Goal: Information Seeking & Learning: Learn about a topic

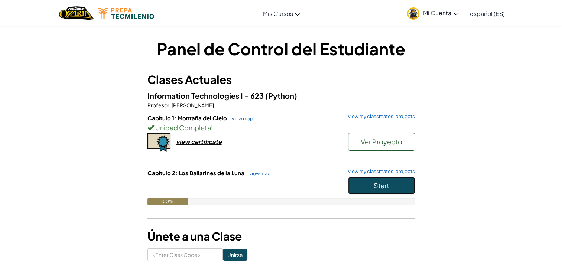
click at [397, 187] on button "Start" at bounding box center [381, 185] width 67 height 17
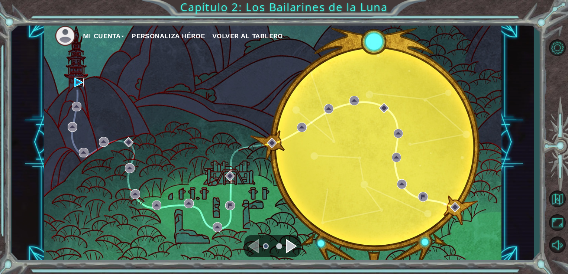
click at [75, 81] on img at bounding box center [79, 83] width 10 height 10
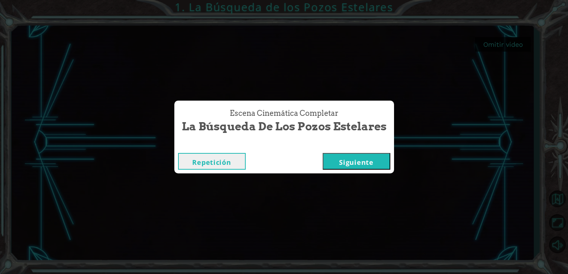
click at [375, 162] on button "Siguiente" at bounding box center [357, 161] width 68 height 17
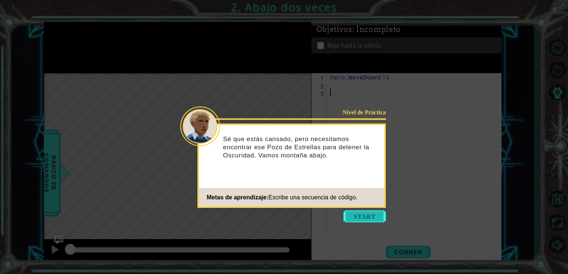
click at [372, 217] on button "Start" at bounding box center [364, 217] width 42 height 12
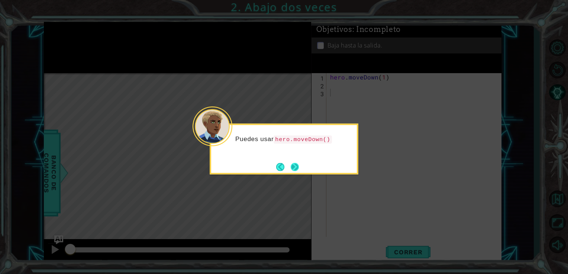
click at [298, 169] on button "Next" at bounding box center [294, 166] width 9 height 9
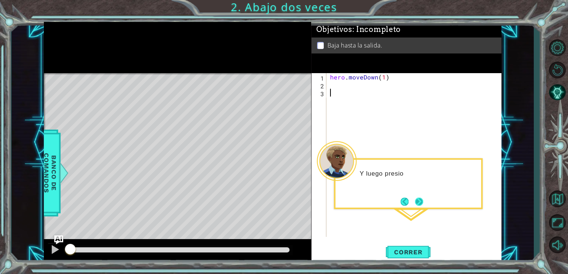
click at [419, 201] on button "Next" at bounding box center [419, 202] width 8 height 8
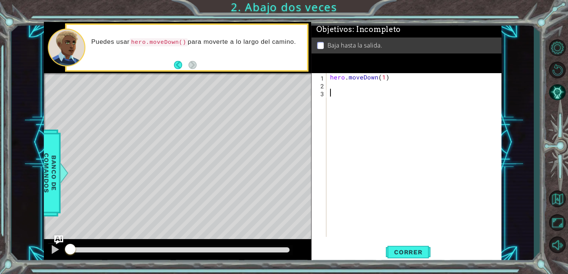
click at [352, 91] on div "hero . moveDown ( 1 )" at bounding box center [415, 162] width 175 height 179
click at [355, 83] on div "hero . moveDown ( 1 )" at bounding box center [415, 162] width 175 height 179
click at [382, 80] on div "hero . moveDown ( 1 )" at bounding box center [415, 162] width 175 height 179
click at [405, 251] on span "Correr" at bounding box center [407, 252] width 43 height 7
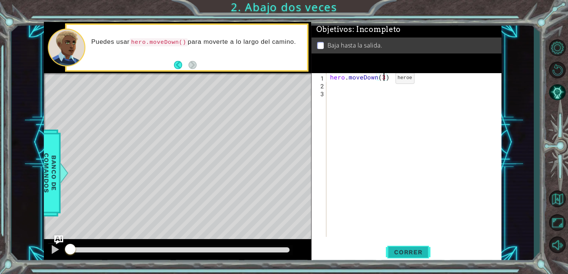
click at [403, 252] on span "Correr" at bounding box center [407, 252] width 43 height 7
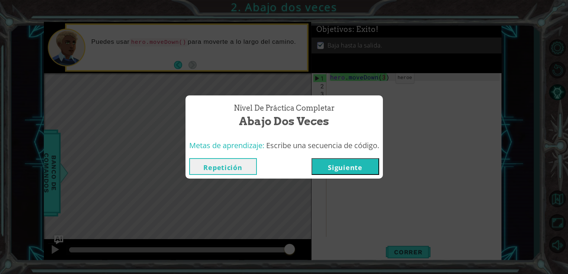
click at [196, 170] on button "Repetición" at bounding box center [223, 166] width 68 height 17
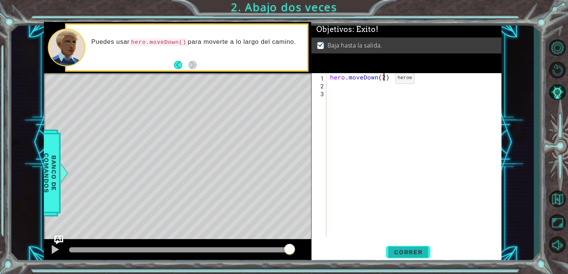
type textarea "hero.moveDown(2)"
click at [418, 254] on span "Correr" at bounding box center [407, 252] width 43 height 7
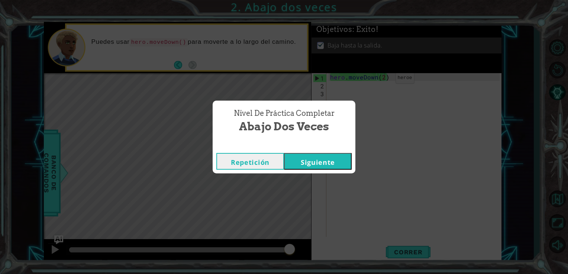
click at [336, 165] on button "Siguiente" at bounding box center [318, 161] width 68 height 17
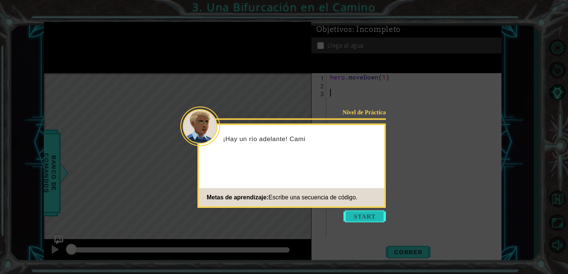
click at [367, 216] on button "Start" at bounding box center [364, 217] width 42 height 12
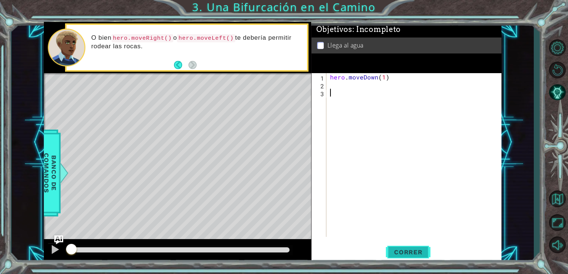
click at [416, 259] on button "Correr" at bounding box center [408, 252] width 45 height 19
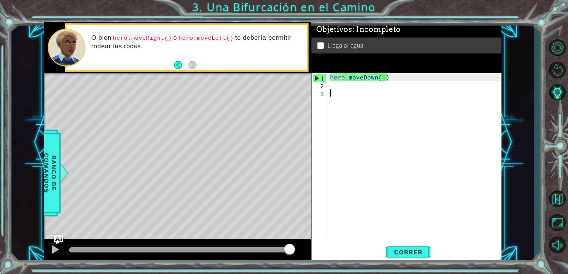
click at [456, 164] on div "hero . moveDown ( 1 )" at bounding box center [415, 162] width 175 height 179
click at [355, 87] on div "hero . moveDown ( 1 )" at bounding box center [415, 162] width 175 height 179
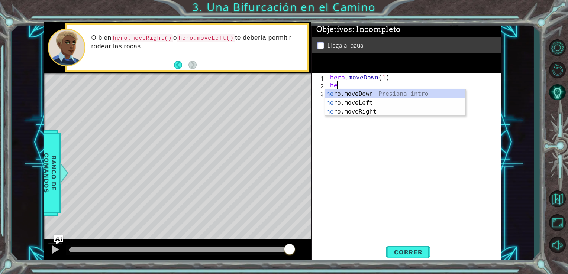
click at [383, 103] on div "he ro.moveDown Presiona intro he ro.moveLeft Presiona intro he ro.moveRight Pre…" at bounding box center [395, 112] width 140 height 45
type textarea "hero.moveLeft(1)"
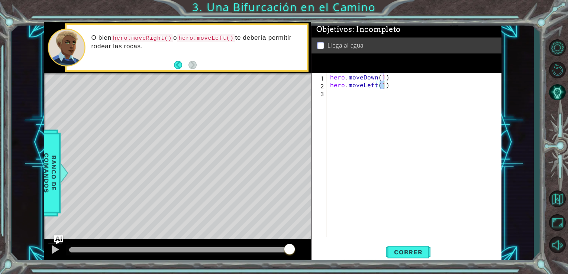
click at [363, 106] on div "hero . moveDown ( 1 ) hero . moveLeft ( 1 )" at bounding box center [415, 162] width 175 height 179
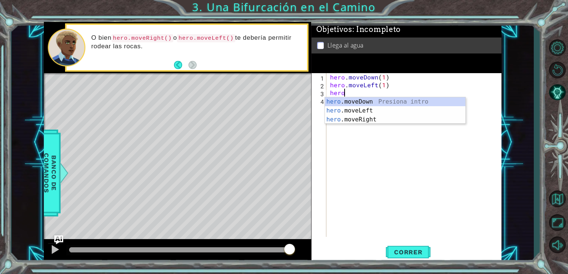
click at [404, 100] on div "hero .moveDown Presiona intro hero .moveLeft Presiona intro hero .moveRight Pre…" at bounding box center [395, 119] width 140 height 45
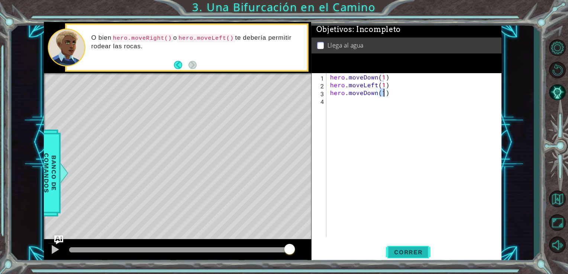
type textarea "hero.moveDown(1)"
click at [409, 255] on span "Correr" at bounding box center [407, 252] width 43 height 7
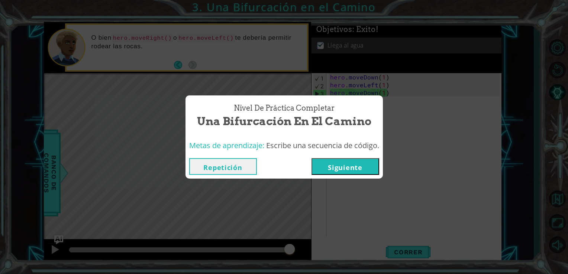
click at [345, 168] on button "Siguiente" at bounding box center [345, 166] width 68 height 17
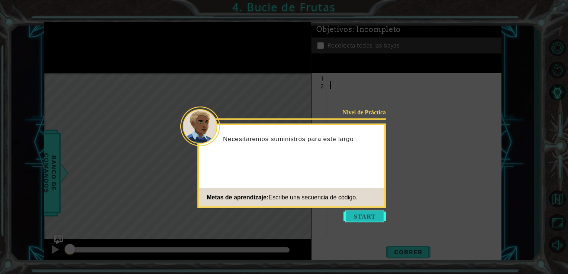
click at [375, 215] on button "Start" at bounding box center [364, 217] width 42 height 12
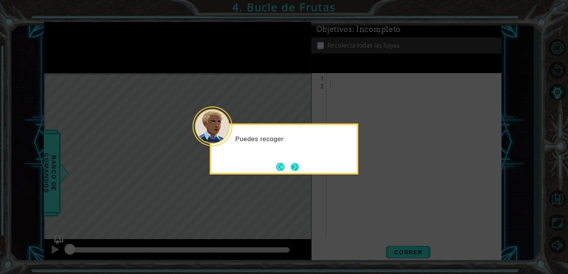
click at [294, 169] on button "Next" at bounding box center [295, 167] width 8 height 8
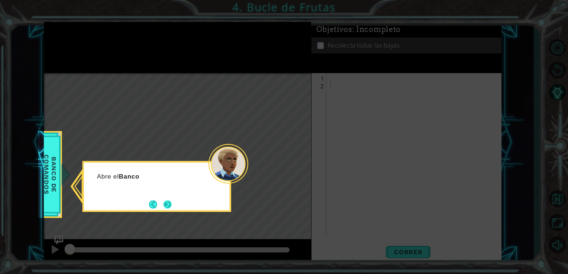
click at [169, 209] on button "Next" at bounding box center [167, 204] width 9 height 9
click at [166, 208] on button "Next" at bounding box center [167, 204] width 9 height 9
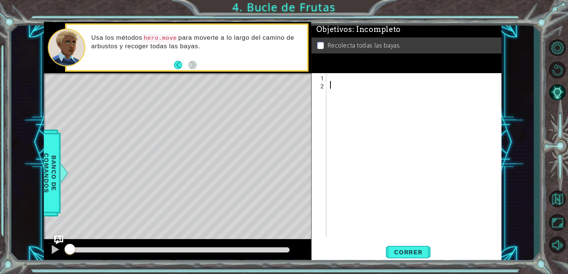
click at [355, 79] on div at bounding box center [415, 162] width 175 height 179
click at [357, 77] on div "her" at bounding box center [415, 162] width 175 height 179
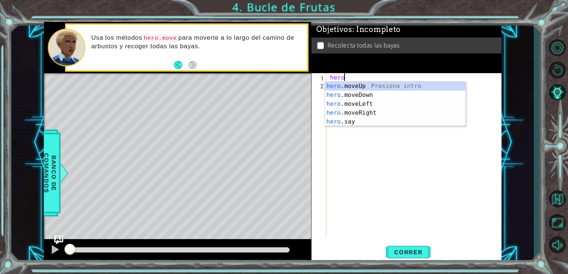
click at [372, 104] on div "hero .moveUp Presiona intro hero .moveDown Presiona intro hero .moveLeft Presio…" at bounding box center [395, 113] width 140 height 62
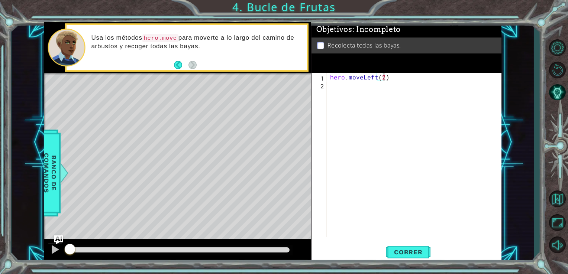
type textarea "hero.moveLeft(2)"
click at [354, 92] on div "hero . moveLeft ( 2 )" at bounding box center [415, 162] width 175 height 179
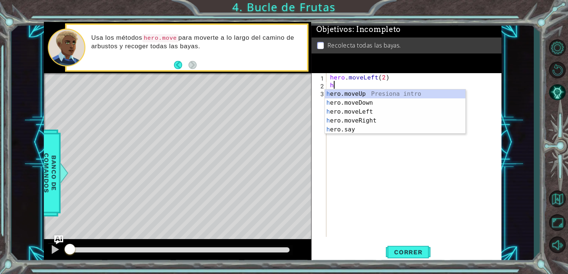
click at [368, 103] on div "h ero.moveUp Presiona intro h ero.moveDown Presiona intro h ero.moveLeft Presio…" at bounding box center [395, 121] width 140 height 62
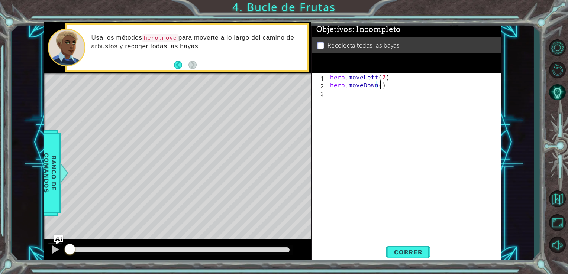
type textarea "hero.moveDown(2)"
click at [397, 117] on div "hero . moveLeft ( 2 ) hero . moveDown ( 2 )" at bounding box center [415, 162] width 175 height 179
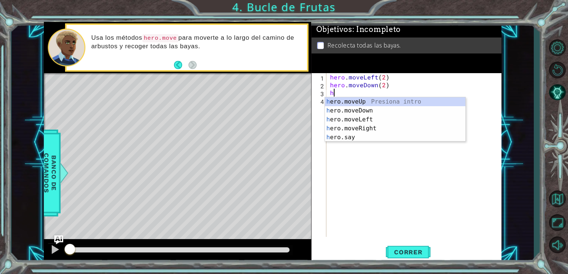
click at [381, 130] on div "h ero.moveUp Presiona intro h ero.moveDown Presiona intro h ero.moveLeft Presio…" at bounding box center [395, 128] width 140 height 62
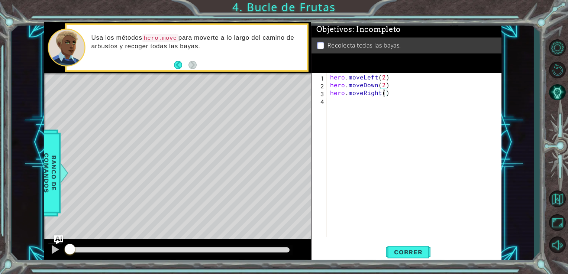
type textarea "hero.moveRight(2)"
click at [394, 116] on div "hero . moveLeft ( 2 ) hero . moveDown ( 2 ) hero . moveRight ( 2 )" at bounding box center [415, 162] width 175 height 179
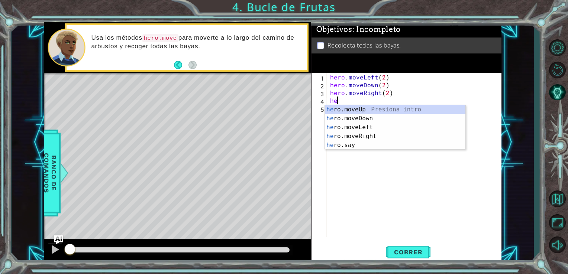
click at [393, 107] on div "he ro.moveUp Presiona intro he ro.moveDown Presiona intro he ro.moveLeft Presio…" at bounding box center [395, 136] width 140 height 62
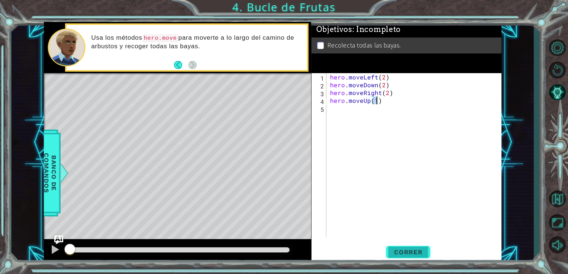
type textarea "hero.moveUp(1)"
click at [418, 253] on span "Correr" at bounding box center [407, 252] width 43 height 7
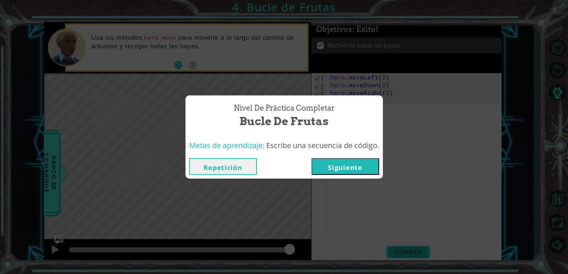
click at [355, 174] on button "Siguiente" at bounding box center [345, 166] width 68 height 17
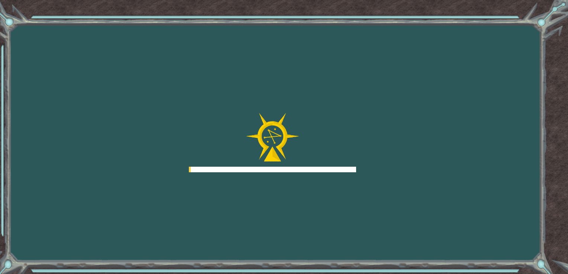
click at [363, 163] on div "Goals Error al cargar desde el servidor. Intenta refrescar la página. Necesitar…" at bounding box center [284, 137] width 568 height 274
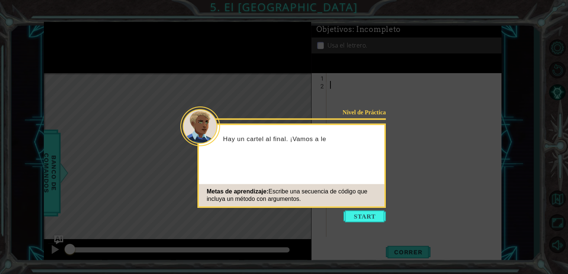
click at [369, 223] on icon at bounding box center [284, 137] width 568 height 274
click at [367, 213] on button "Start" at bounding box center [364, 217] width 42 height 12
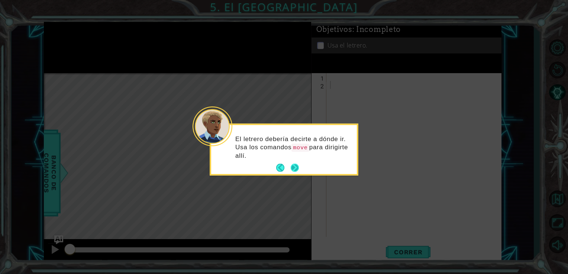
click at [292, 165] on button "Next" at bounding box center [294, 167] width 9 height 9
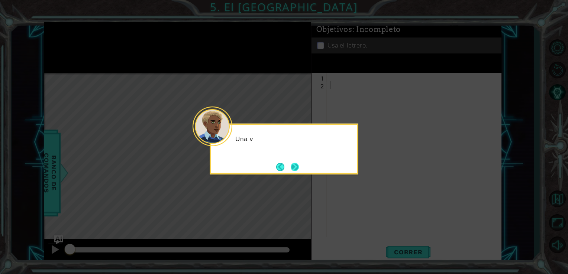
click at [291, 169] on button "Next" at bounding box center [295, 167] width 9 height 9
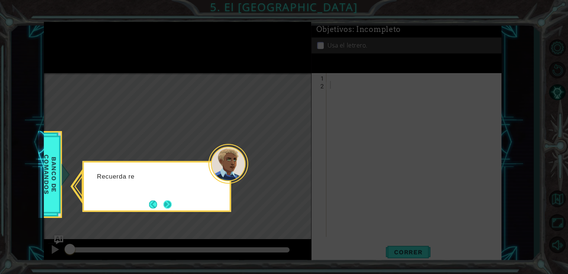
click at [165, 205] on button "Next" at bounding box center [167, 204] width 8 height 8
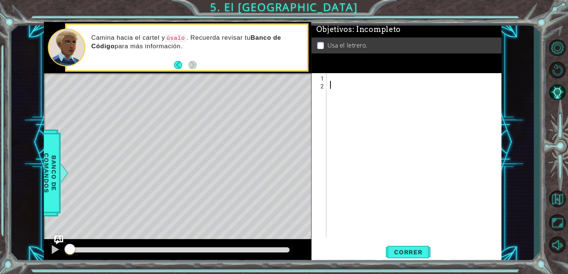
click at [347, 75] on div at bounding box center [415, 162] width 175 height 179
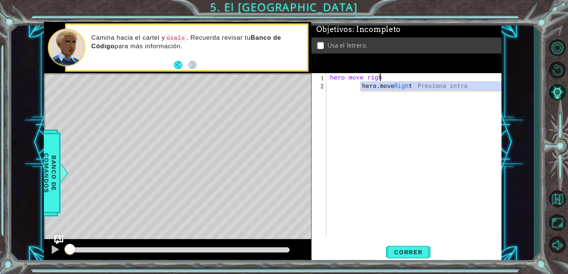
scroll to position [0, 3]
click at [465, 89] on div "hero.move Right Presiona intro" at bounding box center [430, 95] width 140 height 27
type textarea "hero move hero.moveRight(1)"
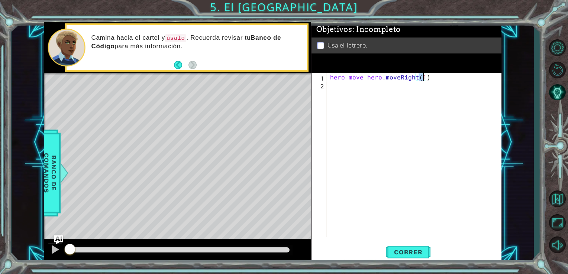
click at [447, 97] on div "hero move hero . moveRight ( 1 )" at bounding box center [415, 162] width 175 height 179
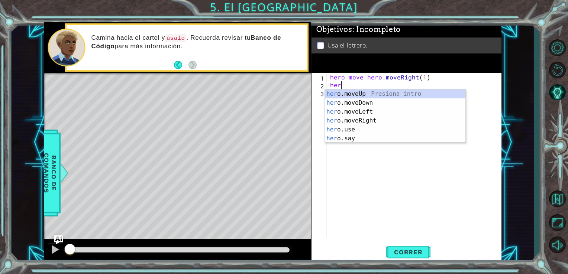
scroll to position [0, 0]
click at [373, 95] on div "hero .moveUp Presiona intro hero .moveDown Presiona intro hero .moveLeft Presio…" at bounding box center [395, 125] width 140 height 71
type textarea "hero.moveUp(1)"
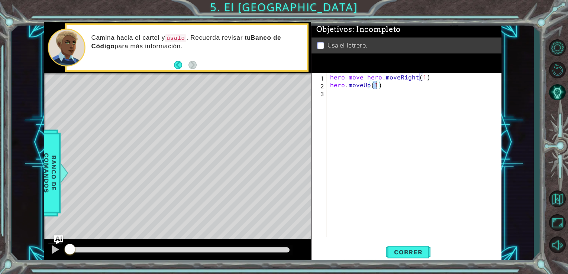
click at [363, 103] on div "hero move hero . moveRight ( 1 ) hero . moveUp ( 1 )" at bounding box center [415, 162] width 175 height 179
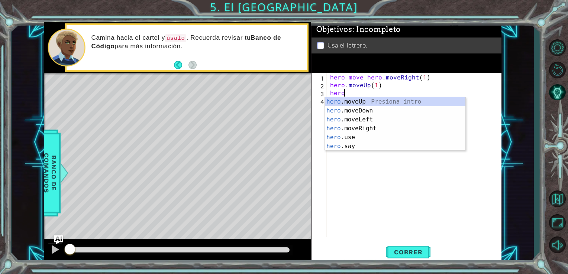
click at [383, 119] on div "hero .moveUp Presiona intro hero .moveDown Presiona intro hero .moveLeft Presio…" at bounding box center [395, 132] width 140 height 71
type textarea "hero.moveLeft(1)"
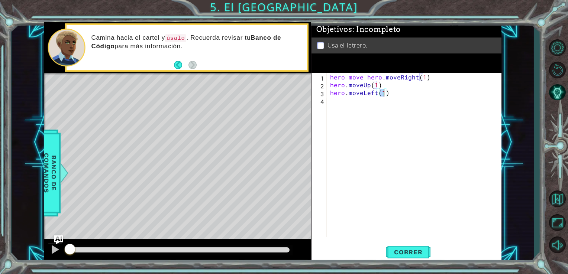
click at [385, 111] on div "hero move hero . moveRight ( 1 ) hero . moveUp ( 1 ) hero . moveLeft ( 1 )" at bounding box center [415, 162] width 175 height 179
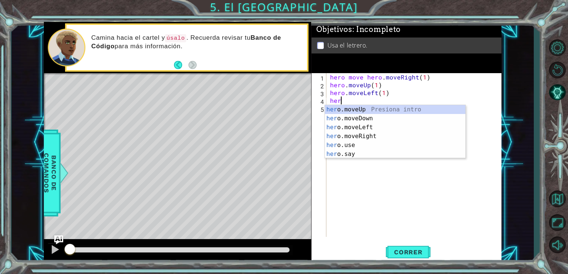
click at [418, 111] on div "her o.moveUp Presiona intro her o.moveDown Presiona intro her o.moveLeft Presio…" at bounding box center [395, 140] width 140 height 71
type textarea "hero.moveUp(1)"
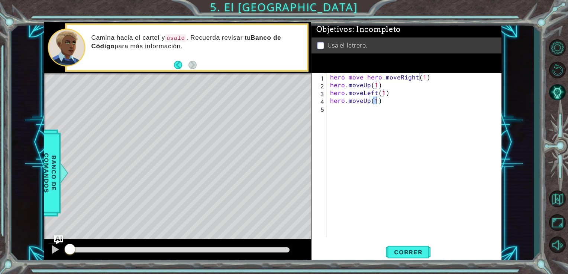
click at [480, 195] on div "hero move hero . moveRight ( 1 ) hero . moveUp ( 1 ) hero . moveLeft ( 1 ) hero…" at bounding box center [415, 162] width 175 height 179
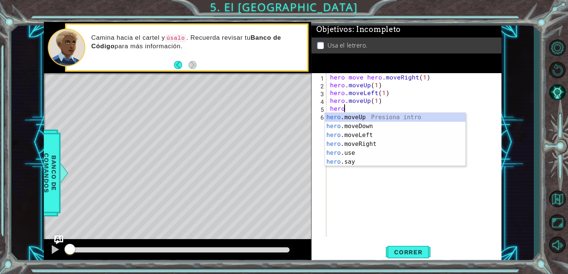
click at [390, 146] on div "hero .moveUp Presiona intro hero .moveDown Presiona intro hero .moveLeft Presio…" at bounding box center [395, 148] width 140 height 71
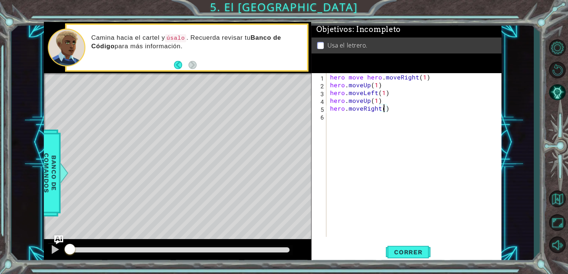
type textarea "hero.moveRight(2)"
click at [366, 124] on div "hero move hero . moveRight ( 1 ) hero . moveUp ( 1 ) hero . moveLeft ( 1 ) hero…" at bounding box center [415, 162] width 175 height 179
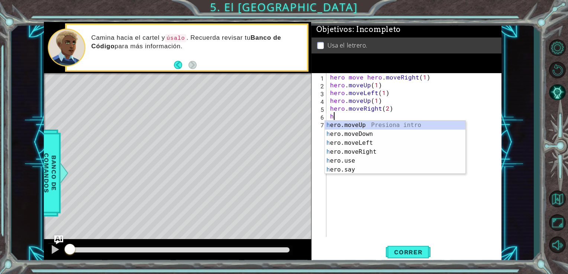
click at [383, 136] on div "h ero.moveUp Presiona intro h ero.moveDown Presiona intro h ero.moveLeft Presio…" at bounding box center [395, 156] width 140 height 71
type textarea "hero.moveDown(1)"
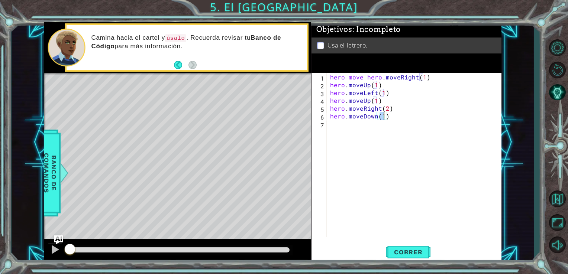
click at [386, 141] on div "hero move hero . moveRight ( 1 ) hero . moveUp ( 1 ) hero . moveLeft ( 1 ) hero…" at bounding box center [415, 162] width 175 height 179
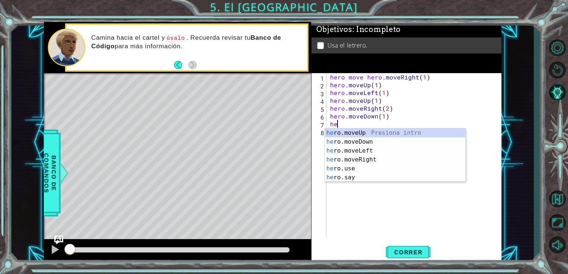
click at [359, 172] on div "he ro.moveUp Presiona intro he ro.moveDown Presiona intro he ro.moveLeft Presio…" at bounding box center [395, 164] width 140 height 71
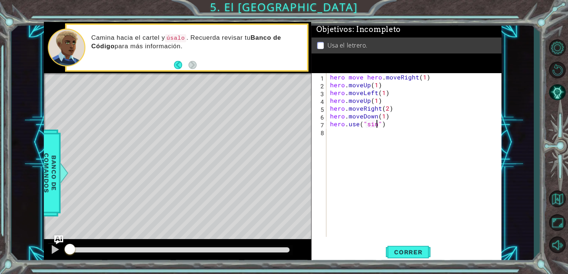
scroll to position [0, 3]
click at [420, 257] on button "Correr" at bounding box center [408, 252] width 45 height 19
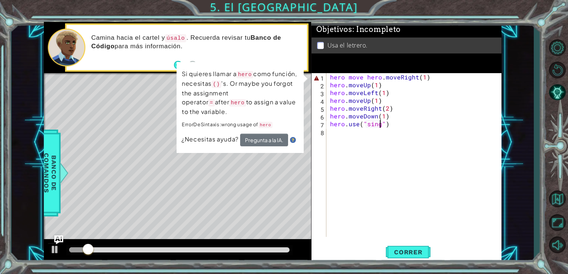
click at [370, 77] on div "hero move hero . moveRight ( 1 ) hero . moveUp ( 1 ) hero . moveLeft ( 1 ) hero…" at bounding box center [415, 162] width 175 height 179
click at [370, 76] on div "hero move hero . moveRight ( 1 ) hero . moveUp ( 1 ) hero . moveLeft ( 1 ) hero…" at bounding box center [415, 162] width 175 height 179
click at [362, 79] on div "hero move hero . moveRight ( 1 ) hero . moveUp ( 1 ) hero . moveLeft ( 1 ) hero…" at bounding box center [415, 162] width 175 height 179
click at [367, 78] on div "hero move hero . moveRight ( 1 ) hero . moveUp ( 1 ) hero . moveLeft ( 1 ) hero…" at bounding box center [415, 162] width 175 height 179
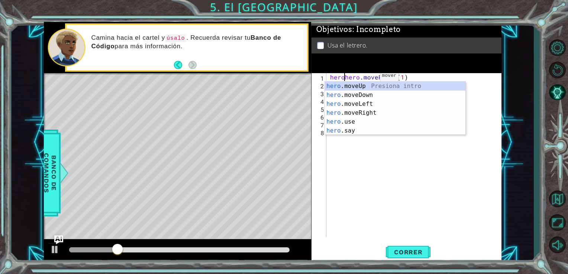
type textarea "hero.moveRight(1)"
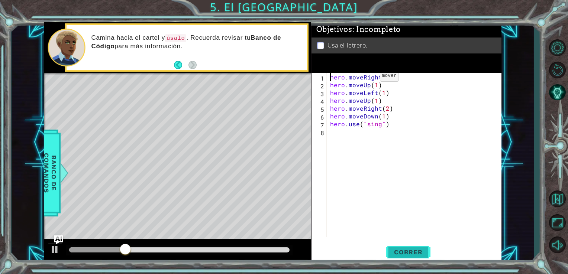
click at [415, 257] on button "Correr" at bounding box center [408, 252] width 45 height 19
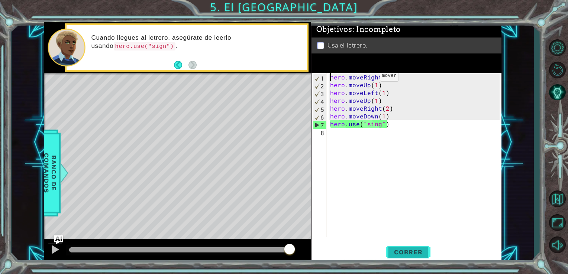
click at [421, 254] on span "Correr" at bounding box center [407, 252] width 43 height 7
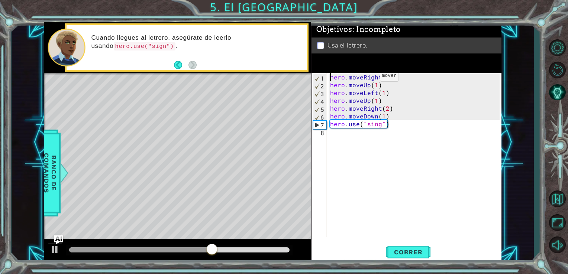
click at [464, 187] on div "hero . moveRight ( 1 ) hero . moveUp ( 1 ) hero . moveLeft ( 1 ) hero . moveUp …" at bounding box center [415, 162] width 175 height 179
click at [463, 191] on div "hero . moveRight ( 1 ) hero . moveUp ( 1 ) hero . moveLeft ( 1 ) hero . moveUp …" at bounding box center [415, 162] width 175 height 179
click at [465, 200] on div "hero . moveRight ( 1 ) hero . moveUp ( 1 ) hero . moveLeft ( 1 ) hero . moveUp …" at bounding box center [415, 162] width 175 height 179
click at [422, 254] on span "Correr" at bounding box center [407, 252] width 43 height 7
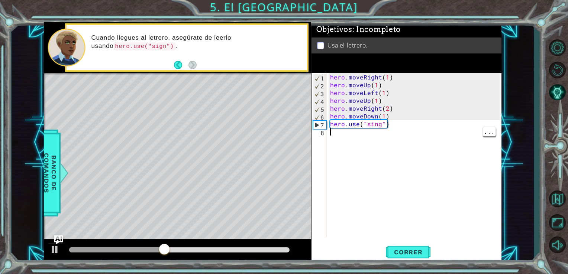
click at [379, 130] on div "hero . moveRight ( 1 ) hero . moveUp ( 1 ) hero . moveLeft ( 1 ) hero . moveUp …" at bounding box center [415, 162] width 175 height 179
click at [381, 127] on div "hero . moveRight ( 1 ) hero . moveUp ( 1 ) hero . moveLeft ( 1 ) hero . moveUp …" at bounding box center [415, 162] width 175 height 179
type textarea "hero.use("sign")"
click at [412, 254] on span "Correr" at bounding box center [407, 252] width 43 height 7
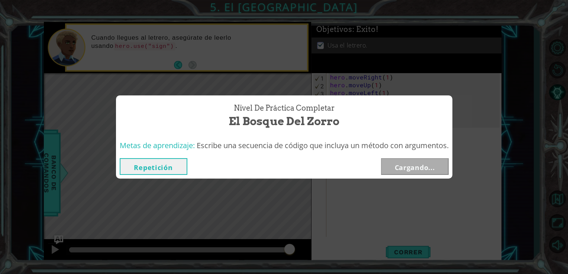
click at [410, 253] on div "Nivel de Práctica Completar El Bosque del Zorro Metas de aprendizaje: Escribe u…" at bounding box center [284, 137] width 568 height 274
click at [432, 168] on button "Siguiente" at bounding box center [415, 166] width 68 height 17
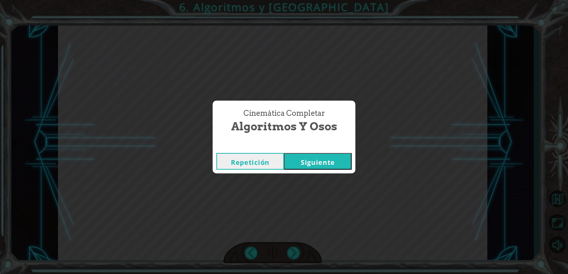
click at [336, 160] on button "Siguiente" at bounding box center [318, 161] width 68 height 17
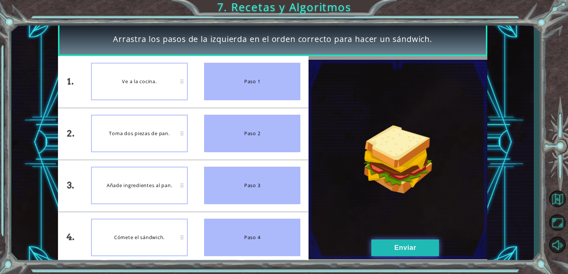
click at [419, 255] on button "Enviar" at bounding box center [405, 248] width 68 height 17
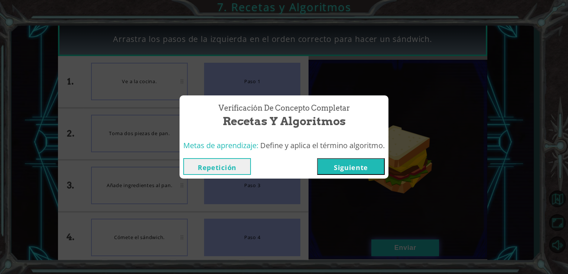
click at [377, 168] on button "Siguiente" at bounding box center [351, 166] width 68 height 17
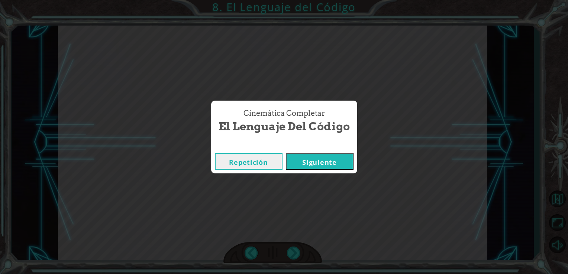
click at [328, 165] on button "Siguiente" at bounding box center [320, 161] width 68 height 17
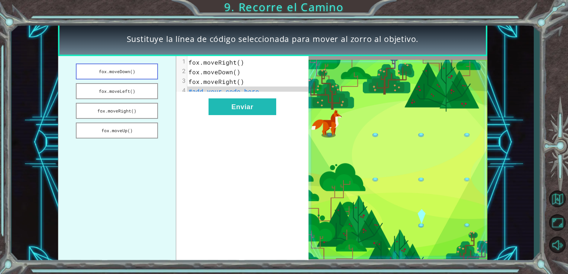
click at [115, 70] on button "fox.moveDown()" at bounding box center [117, 72] width 82 height 16
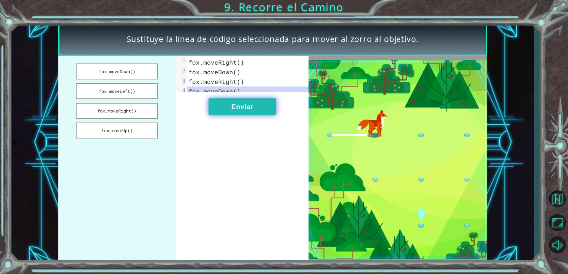
click at [227, 112] on button "Enviar" at bounding box center [242, 106] width 68 height 17
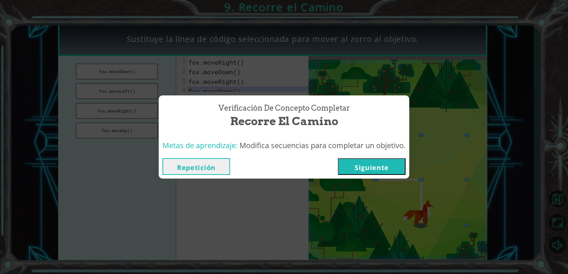
click at [357, 160] on button "Siguiente" at bounding box center [372, 166] width 68 height 17
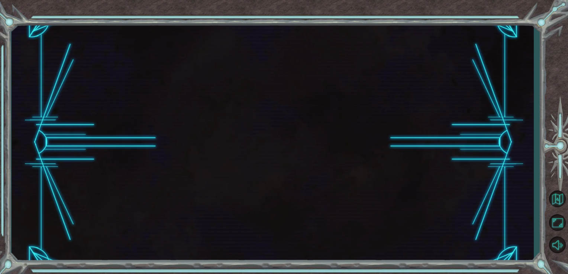
click at [369, 166] on button "Siguiente" at bounding box center [372, 166] width 68 height 17
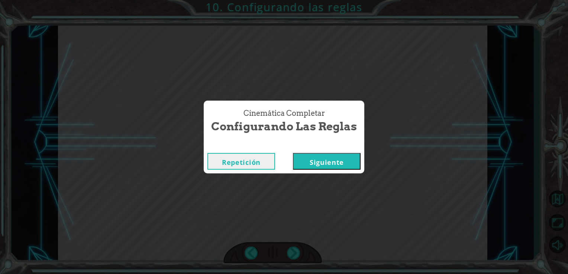
click at [308, 154] on button "Siguiente" at bounding box center [327, 161] width 68 height 17
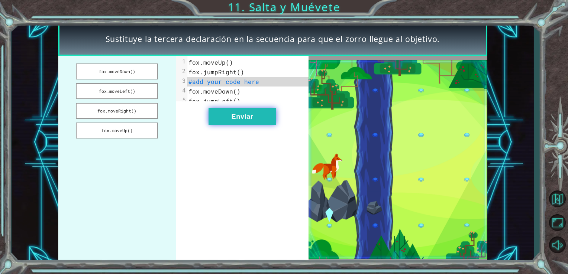
click at [227, 115] on button "Enviar" at bounding box center [242, 116] width 68 height 17
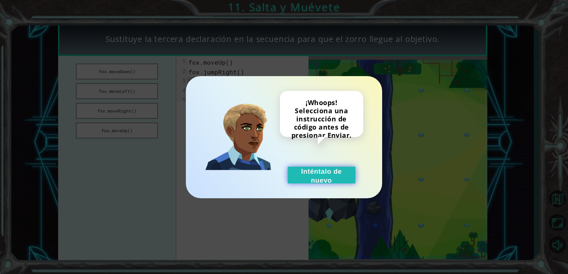
click at [300, 182] on button "Inténtalo de nuevo" at bounding box center [322, 175] width 68 height 17
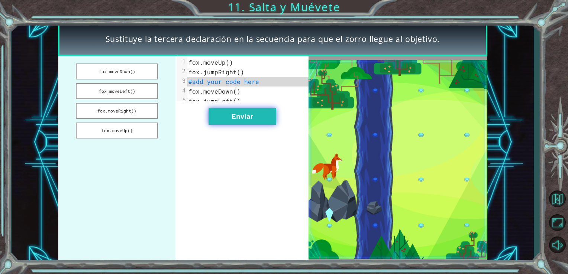
click at [239, 125] on button "Enviar" at bounding box center [242, 116] width 68 height 17
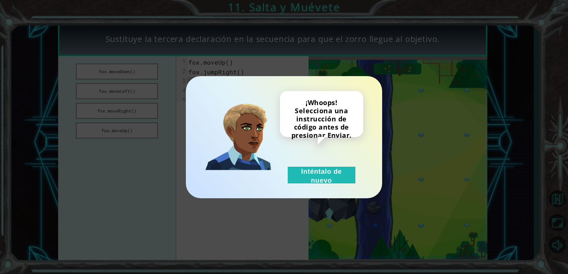
click at [302, 177] on button "Inténtalo de nuevo" at bounding box center [322, 175] width 68 height 17
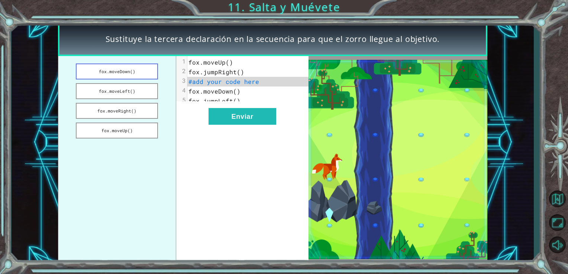
click at [129, 71] on button "fox.moveDown()" at bounding box center [117, 72] width 82 height 16
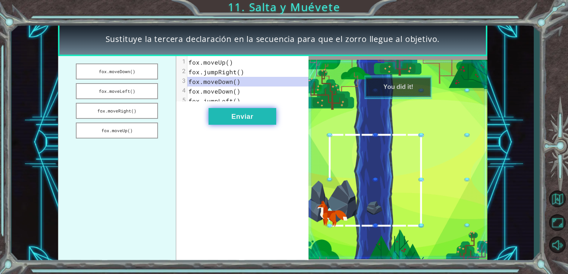
click at [231, 124] on button "Enviar" at bounding box center [242, 116] width 68 height 17
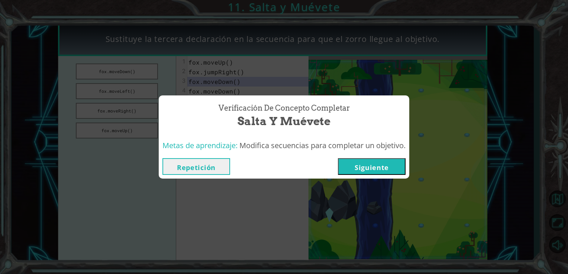
click at [385, 162] on button "Siguiente" at bounding box center [372, 166] width 68 height 17
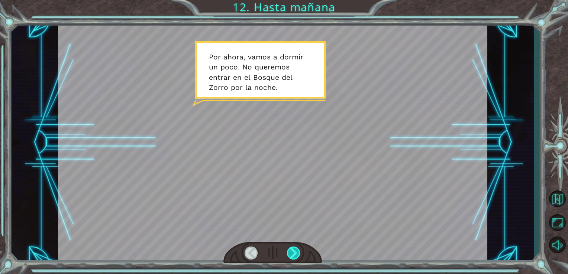
click at [294, 250] on div at bounding box center [294, 253] width 14 height 13
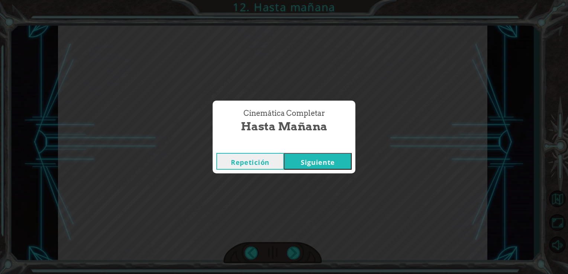
click at [327, 159] on button "Siguiente" at bounding box center [318, 161] width 68 height 17
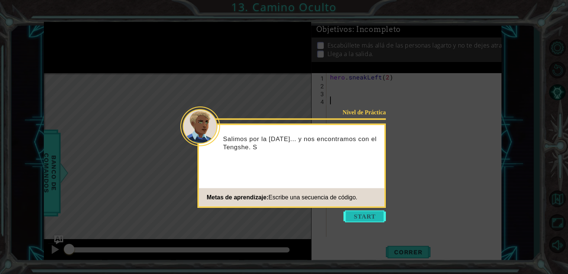
click at [363, 216] on button "Start" at bounding box center [364, 217] width 42 height 12
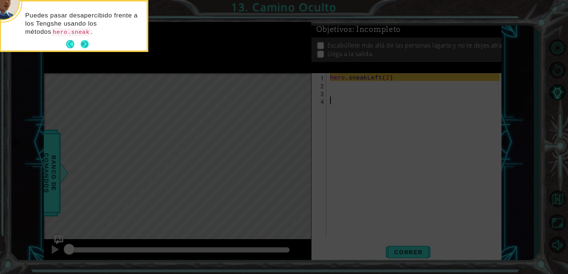
click at [83, 42] on button "Next" at bounding box center [85, 44] width 8 height 8
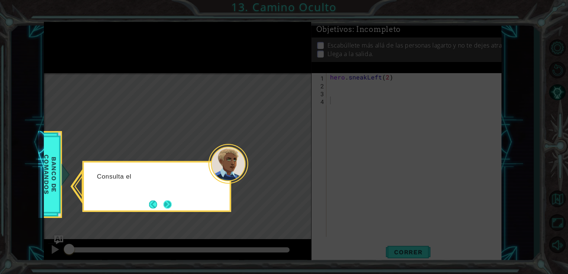
click at [168, 202] on button "Next" at bounding box center [167, 204] width 8 height 8
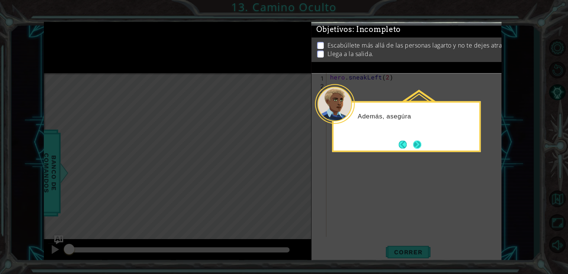
click at [419, 147] on button "Next" at bounding box center [416, 144] width 9 height 9
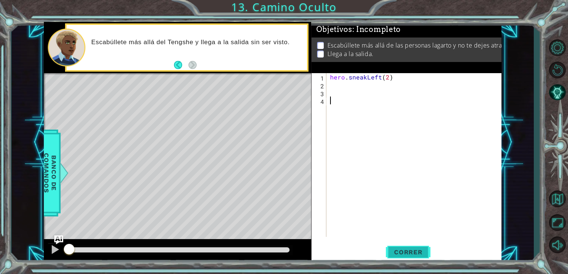
click at [419, 247] on button "Correr" at bounding box center [408, 252] width 45 height 19
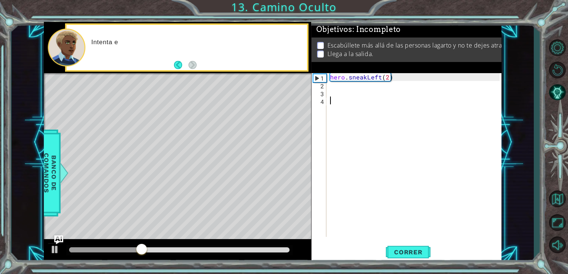
click at [341, 91] on div "hero . sneakLeft ( 2 )" at bounding box center [415, 162] width 175 height 179
click at [354, 87] on div "hero . sneakLeft ( 2 )" at bounding box center [415, 162] width 175 height 179
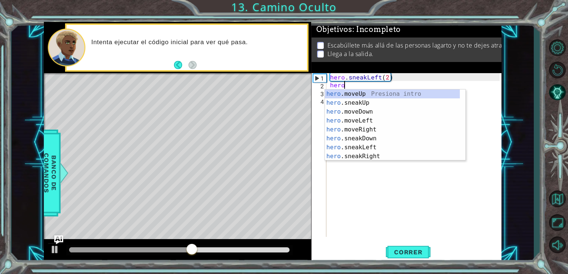
click at [391, 108] on div "hero .moveUp Presiona intro hero .sneakUp Presiona intro hero .moveDown Presion…" at bounding box center [392, 134] width 135 height 89
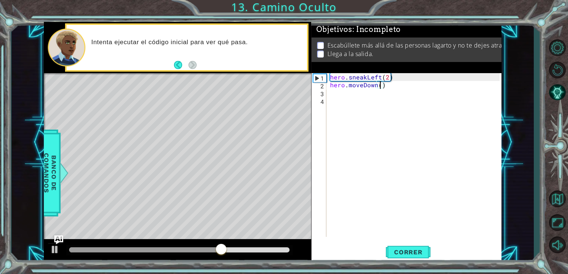
type textarea "hero.moveDown(2)"
click at [417, 111] on div "hero . sneakLeft ( 2 ) hero . moveDown ( 2 )" at bounding box center [415, 162] width 175 height 179
click at [391, 98] on div "hero . sneakLeft ( 2 ) hero . moveDown ( 2 )" at bounding box center [415, 162] width 175 height 179
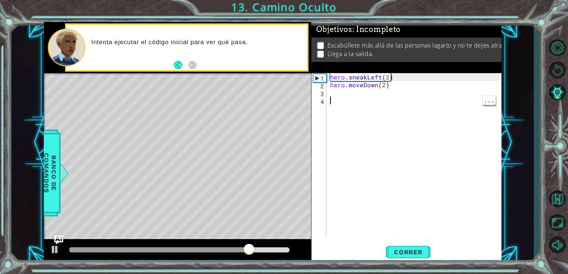
click at [342, 91] on div "hero . sneakLeft ( 2 ) hero . moveDown ( 2 )" at bounding box center [415, 162] width 175 height 179
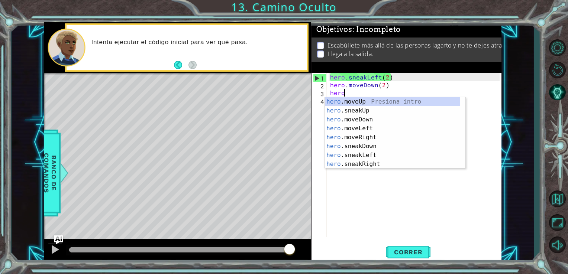
click at [383, 165] on div "hero .moveUp Presiona intro hero .sneakUp Presiona intro hero .moveDown Presion…" at bounding box center [392, 141] width 135 height 89
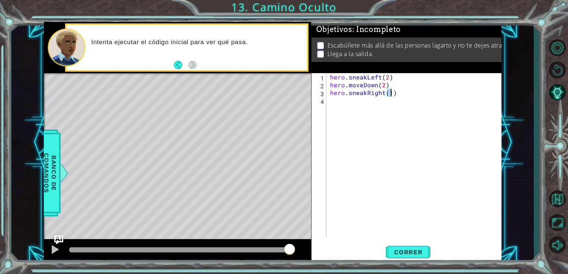
scroll to position [0, 3]
click at [411, 255] on span "Correr" at bounding box center [407, 252] width 43 height 7
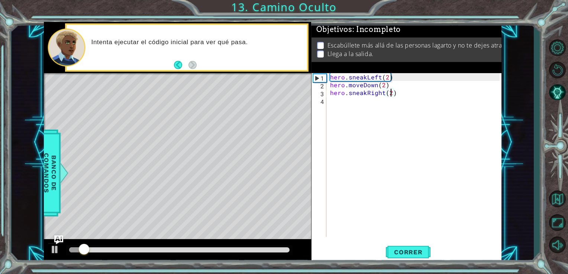
click at [519, 71] on div "1 ההההההההההההההההההההההההההההההההההההההההההההההההההההההההההההההההההההההההההההה…" at bounding box center [273, 142] width 522 height 241
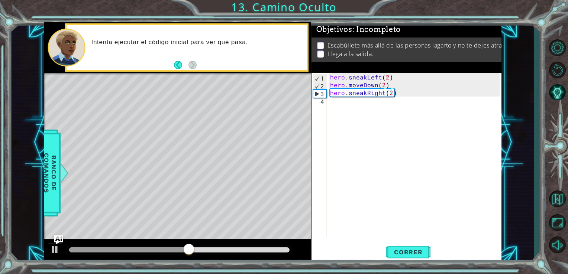
click at [368, 87] on div "hero . sneakLeft ( 2 ) hero . moveDown ( 2 ) hero . sneakRight ( 2 )" at bounding box center [415, 162] width 175 height 179
click at [377, 86] on div "hero . sneakLeft ( 2 ) hero . moveDown ( 2 ) hero . sneakRight ( 2 )" at bounding box center [415, 162] width 175 height 179
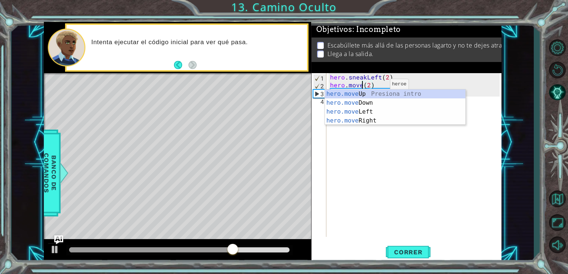
click at [398, 97] on div "hero.move Up Presiona intro hero.move Down Presiona intro hero.move Left Presio…" at bounding box center [395, 117] width 140 height 54
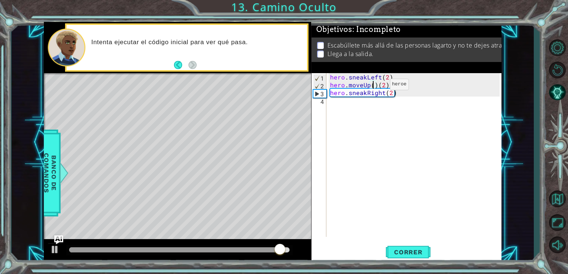
click at [376, 92] on div "hero . sneakLeft ( 2 ) hero . moveUp ( ) ( 2 ) hero . sneakRight ( 2 )" at bounding box center [415, 162] width 175 height 179
click at [376, 85] on div "hero . sneakLeft ( 2 ) hero . moveUp ( ) ( 2 ) hero . sneakRight ( 2 )" at bounding box center [415, 162] width 175 height 179
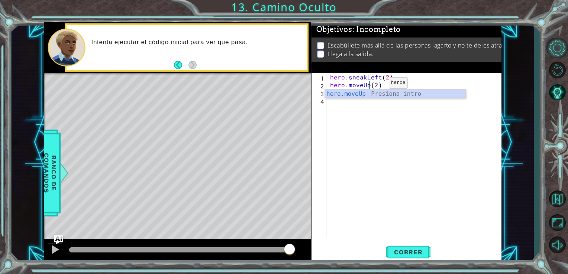
click at [549, 55] on button "Opciones del Nivel" at bounding box center [557, 48] width 22 height 20
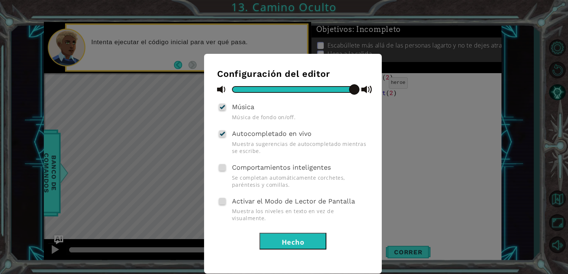
click at [402, 237] on div "Configuración del editor Música Música de fondo on/off. Autocompletado en vivo …" at bounding box center [284, 137] width 568 height 274
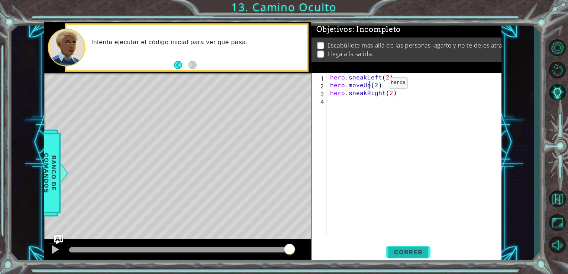
click at [408, 252] on span "Correr" at bounding box center [407, 252] width 43 height 7
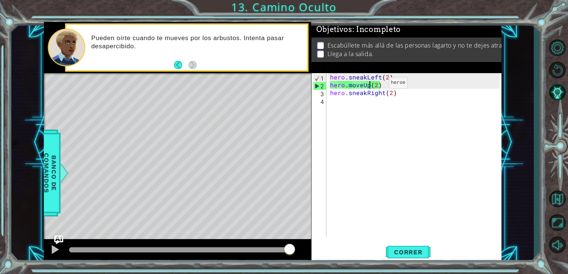
click at [357, 86] on div "hero . sneakLeft ( 2 ) hero . moveUp ( 2 ) hero . sneakRight ( 2 )" at bounding box center [415, 162] width 175 height 179
click at [358, 91] on div "hero . sneakLeft ( 2 ) hero . moveUp ( 2 ) hero . sneakRight ( 2 )" at bounding box center [415, 162] width 175 height 179
click at [360, 86] on div "hero . sneakLeft ( 2 ) hero . moveUp ( 2 ) hero . sneakRight ( 2 )" at bounding box center [415, 162] width 175 height 179
click at [361, 85] on div "hero . sneakLeft ( 2 ) hero . moveUp ( 2 ) hero . sneakRight ( 2 )" at bounding box center [415, 162] width 175 height 179
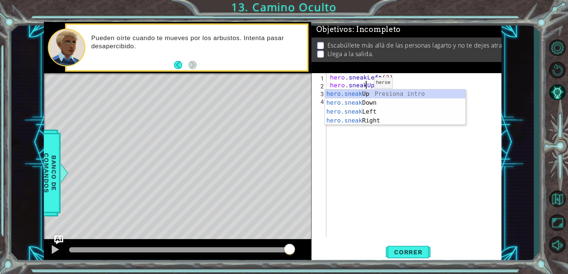
type textarea "hero.sneakUp(2)"
click at [406, 251] on span "Correr" at bounding box center [407, 252] width 43 height 7
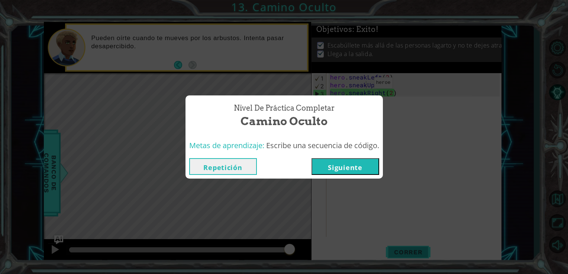
click at [359, 172] on button "Siguiente" at bounding box center [345, 166] width 68 height 17
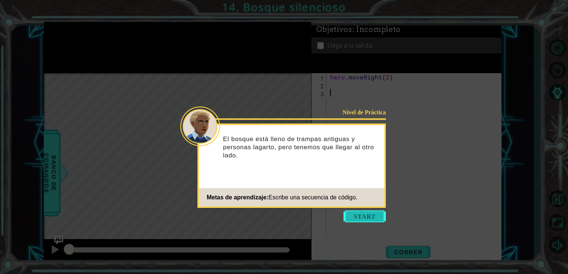
click at [370, 214] on button "Start" at bounding box center [364, 217] width 42 height 12
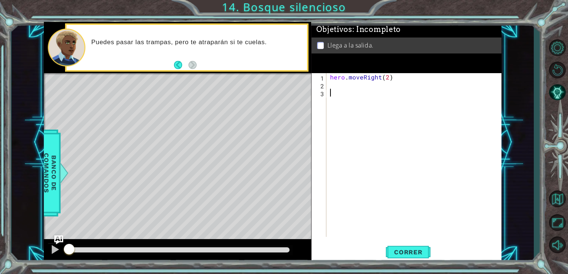
click at [338, 87] on div "hero . moveRight ( 2 )" at bounding box center [415, 162] width 175 height 179
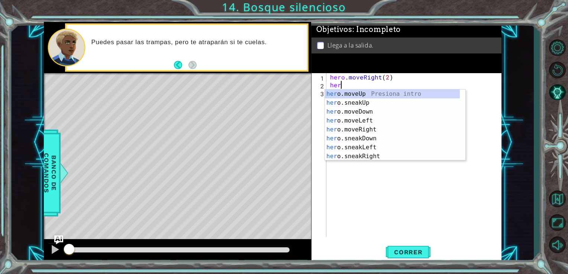
click at [383, 142] on div "her o.moveUp Presiona intro her o.sneakUp Presiona intro her o.moveDown Presion…" at bounding box center [392, 134] width 135 height 89
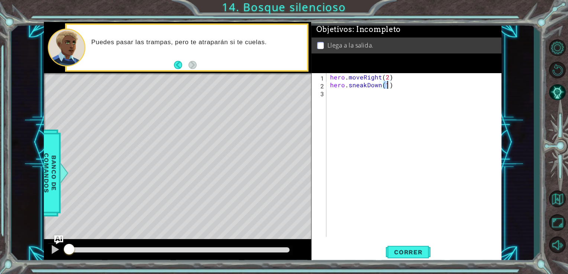
type textarea "hero.sneakDown(2)"
click at [405, 112] on div "hero . moveRight ( 2 ) hero . sneakDown ( 2 )" at bounding box center [415, 162] width 175 height 179
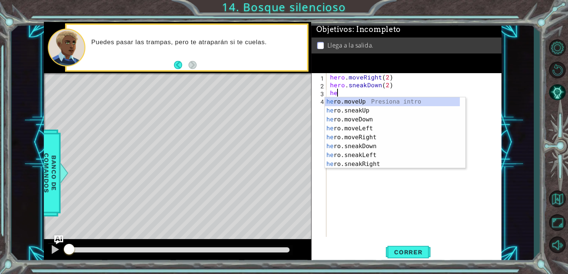
scroll to position [0, 0]
click at [388, 88] on div "hero . moveRight ( 2 ) hero . sneakDown ( 2 ) hero" at bounding box center [415, 162] width 175 height 179
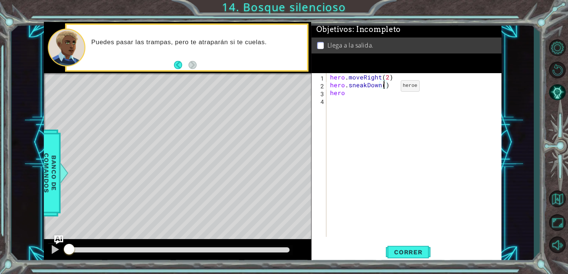
type textarea "hero.sneakDown(1)"
click at [373, 103] on div "hero . moveRight ( 2 ) hero . sneakDown ( 1 ) hero" at bounding box center [415, 162] width 175 height 179
click at [368, 94] on div "hero . moveRight ( 2 ) hero . sneakDown ( 1 ) hero" at bounding box center [415, 162] width 175 height 179
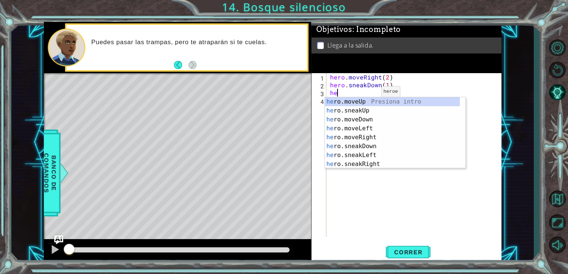
type textarea "h"
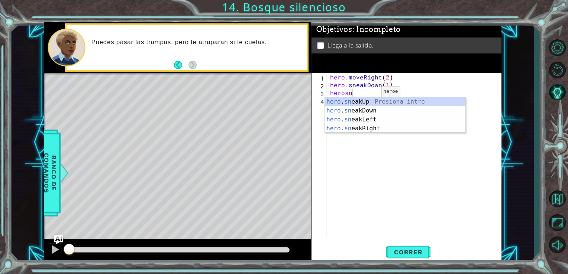
scroll to position [0, 1]
click at [383, 128] on div "hero . sn eakUp Presiona intro hero . sn eakDown Presiona intro hero . sn eakLe…" at bounding box center [395, 124] width 140 height 54
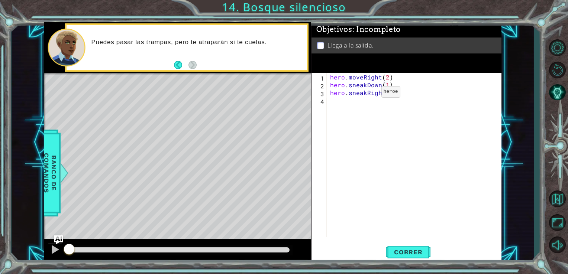
type textarea "hero.sneakRight(2)"
click at [403, 106] on div "hero . moveRight ( 2 ) hero . sneakDown ( 1 ) hero . sneakRight ( 2 )" at bounding box center [415, 162] width 175 height 179
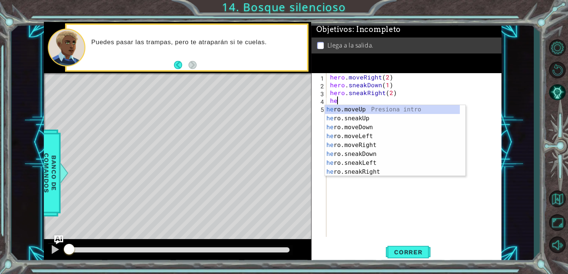
click at [392, 120] on div "he ro.moveUp Presiona intro he ro.sneakUp Presiona intro he ro.moveDown Presion…" at bounding box center [392, 149] width 135 height 89
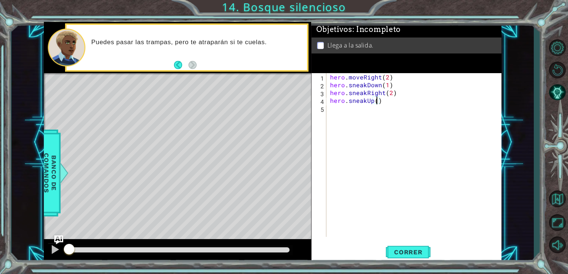
type textarea "hero.sneakUp(2)"
click at [396, 106] on div "hero . moveRight ( 2 ) hero . sneakDown ( 1 ) hero . sneakRight ( 2 ) hero . sn…" at bounding box center [415, 162] width 175 height 179
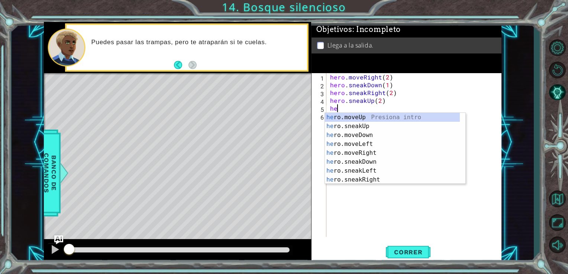
scroll to position [0, 0]
click at [382, 153] on div "her o.moveUp Presiona intro her o.sneakUp Presiona intro her o.moveDown Presion…" at bounding box center [392, 157] width 135 height 89
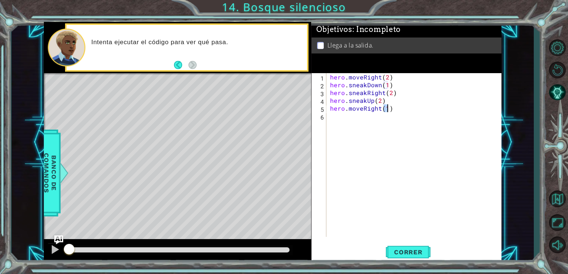
type textarea "hero.moveRight(1)"
click at [417, 259] on button "Correr" at bounding box center [408, 252] width 45 height 19
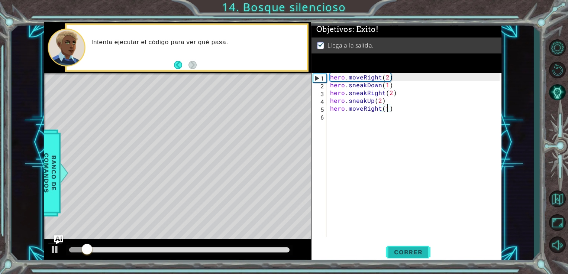
click at [418, 257] on button "Correr" at bounding box center [408, 252] width 45 height 19
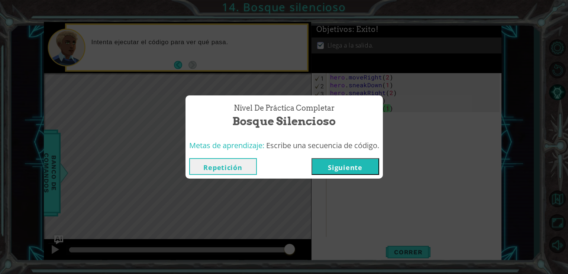
click at [356, 168] on button "Siguiente" at bounding box center [345, 166] width 68 height 17
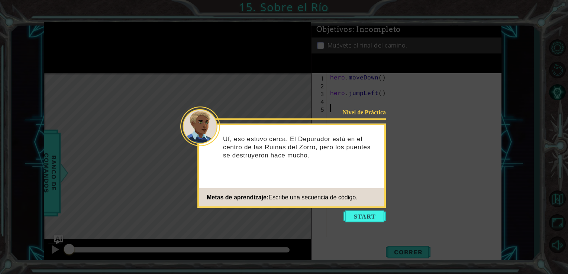
click at [378, 224] on icon at bounding box center [284, 137] width 568 height 274
click at [373, 216] on button "Start" at bounding box center [364, 217] width 42 height 12
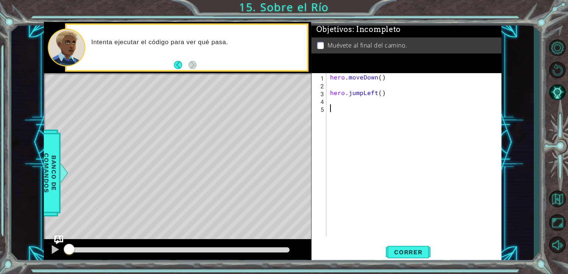
click at [341, 89] on div "hero . moveDown ( ) hero . jumpLeft ( )" at bounding box center [415, 162] width 175 height 179
click at [328, 95] on div "hero . moveDown ( ) hero . jumpLeft ( )" at bounding box center [415, 162] width 175 height 179
type textarea "hero.jumpLeft()"
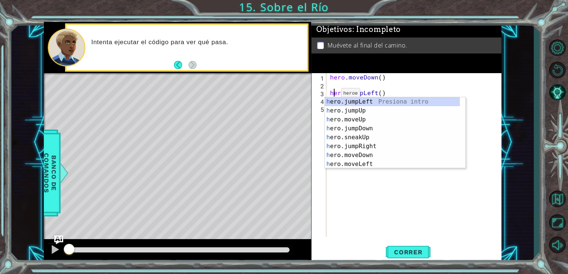
click at [330, 94] on div "hero . moveDown ( ) hero . jumpLeft ( )" at bounding box center [415, 162] width 175 height 179
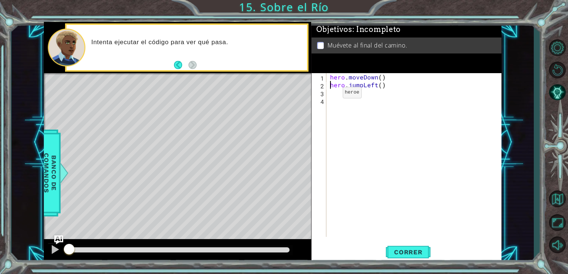
click at [338, 92] on div "hero . moveDown ( ) hero . jumpLeft ( )" at bounding box center [415, 162] width 175 height 179
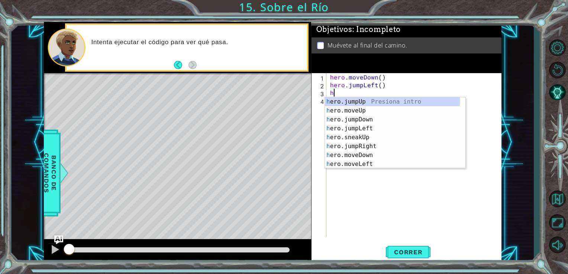
type textarea "he"
click at [379, 119] on div "he ro.jumpUp Presiona intro he ro.jumpDown Presiona intro he ro.jumpLeft Presio…" at bounding box center [392, 141] width 135 height 89
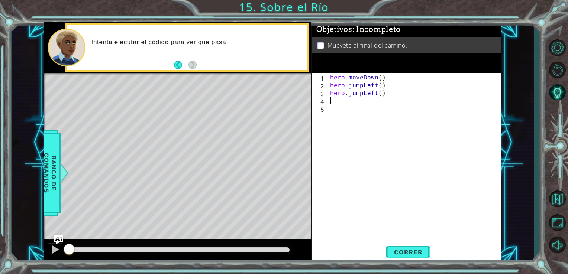
click at [348, 100] on div "hero . moveDown ( ) hero . jumpLeft ( ) hero . jumpLeft ( )" at bounding box center [415, 162] width 175 height 179
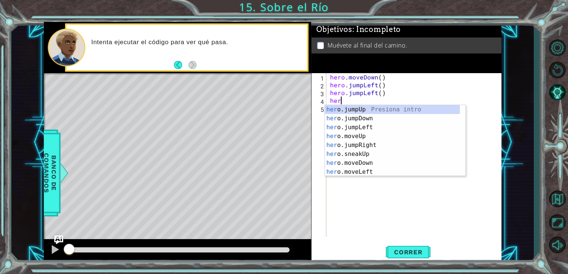
type textarea "herp"
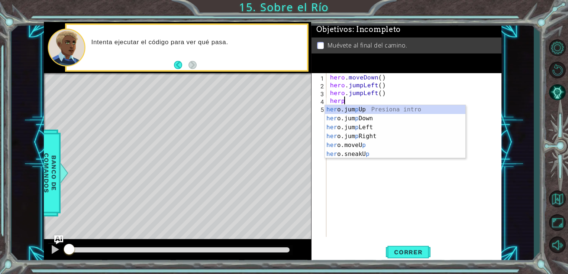
click at [378, 121] on div "her o.jum p Up Presiona intro her o.jum p Down Presiona intro her o.jum p Left …" at bounding box center [395, 140] width 140 height 71
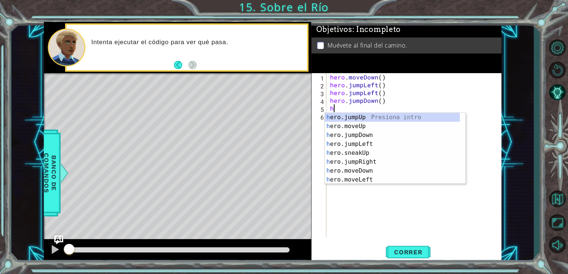
type textarea "he"
click at [384, 156] on div "he ro.jumpUp Presiona intro he ro.jumpDown Presiona intro he ro.jumpLeft Presio…" at bounding box center [392, 157] width 135 height 89
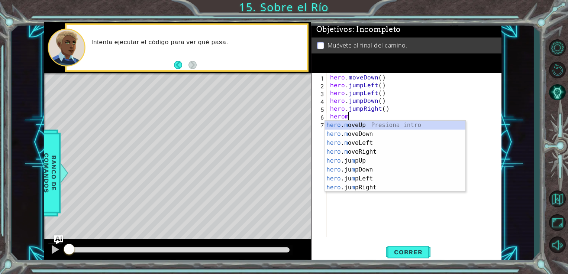
scroll to position [0, 0]
click at [383, 154] on div "hero . m oveUp Presiona intro hero . m oveDown Presiona intro hero . m oveLeft …" at bounding box center [395, 165] width 140 height 89
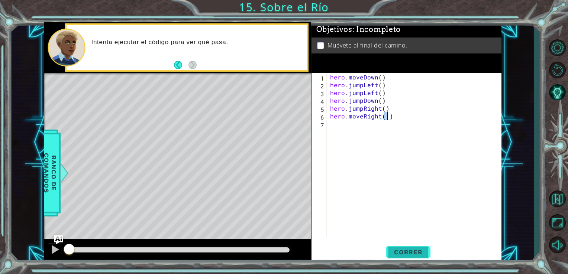
type textarea "hero.moveRight(1)"
click at [416, 251] on span "Correr" at bounding box center [407, 252] width 43 height 7
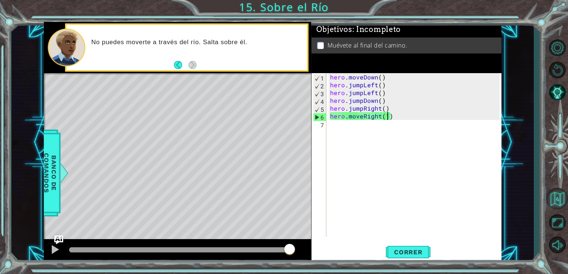
click at [547, 194] on button "Volver al Mapa" at bounding box center [557, 199] width 22 height 22
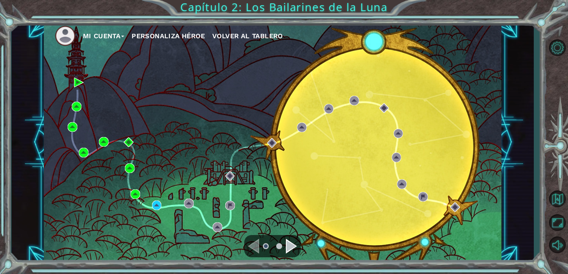
click at [153, 207] on img at bounding box center [157, 206] width 10 height 10
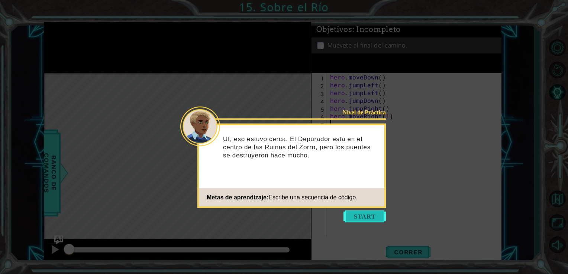
click at [368, 215] on button "Start" at bounding box center [364, 217] width 42 height 12
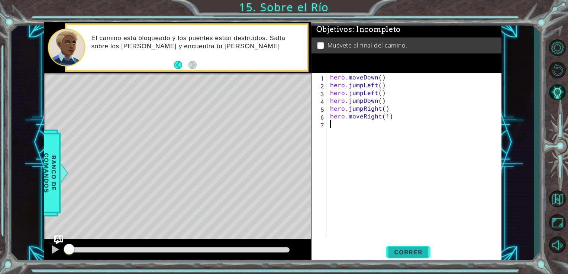
click at [415, 258] on button "Correr" at bounding box center [408, 252] width 45 height 19
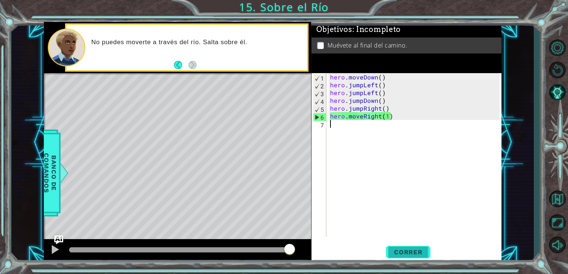
click at [416, 259] on button "Correr" at bounding box center [408, 252] width 45 height 19
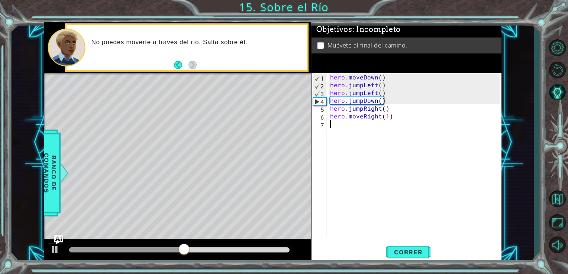
click at [362, 94] on div "hero . moveDown ( ) hero . jumpLeft ( ) hero . jumpLeft ( ) hero . jumpDown ( )…" at bounding box center [415, 162] width 175 height 179
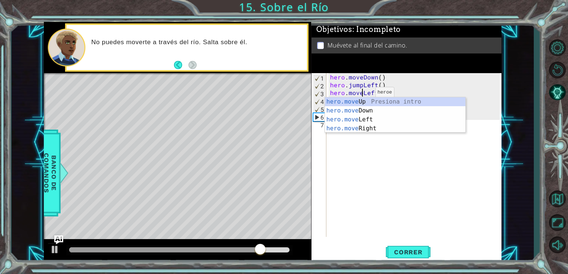
scroll to position [0, 2]
type textarea "hero.moveLeft()"
click at [456, 62] on div "Objetivos : Incompleto Muévete al final del camino." at bounding box center [406, 47] width 190 height 51
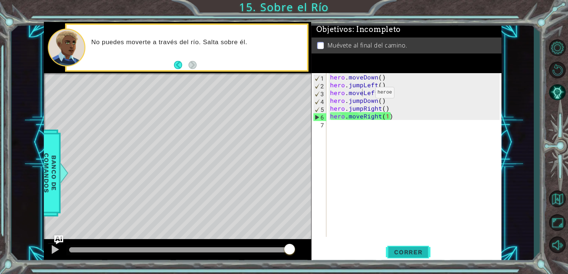
click at [415, 257] on button "Correr" at bounding box center [408, 252] width 45 height 19
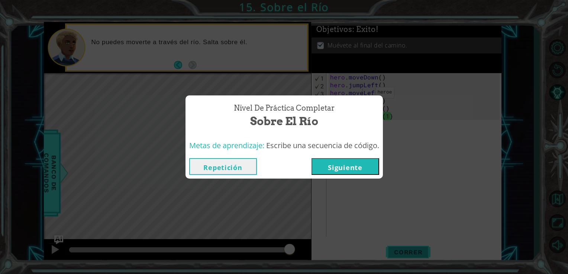
click at [361, 172] on button "Siguiente" at bounding box center [345, 166] width 68 height 17
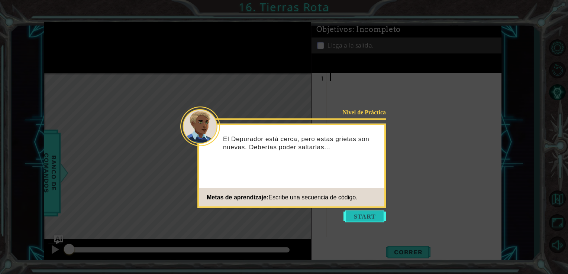
click at [370, 216] on button "Start" at bounding box center [364, 217] width 42 height 12
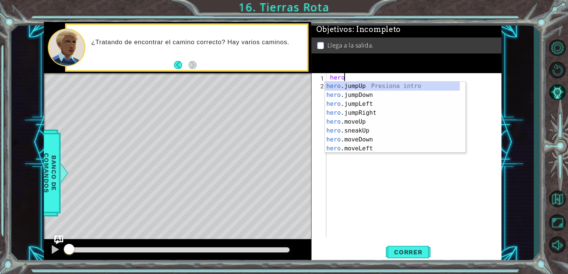
scroll to position [0, 0]
click at [377, 116] on div "hero . m oveUp Presiona intro hero . m oveDown Presiona intro hero . m oveLeft …" at bounding box center [395, 126] width 140 height 89
type textarea "hero.moveRight(1)"
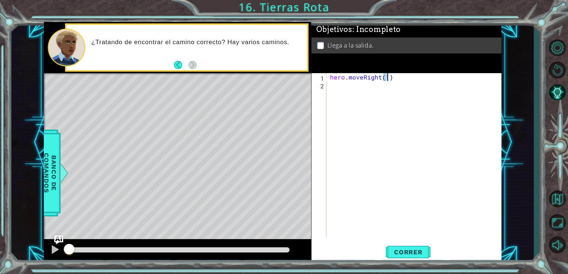
click at [366, 91] on div "hero . moveRight ( 1 )" at bounding box center [415, 162] width 175 height 179
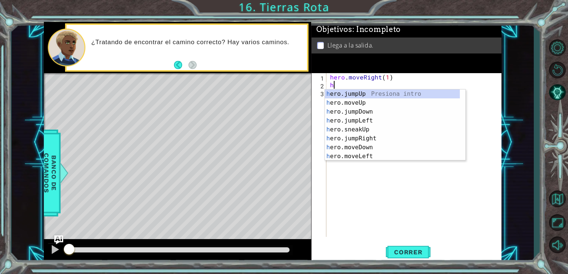
type textarea "he"
click at [379, 130] on div "he ro.jumpUp Presiona intro he ro.jumpDown Presiona intro he ro.jumpLeft Presio…" at bounding box center [392, 134] width 135 height 89
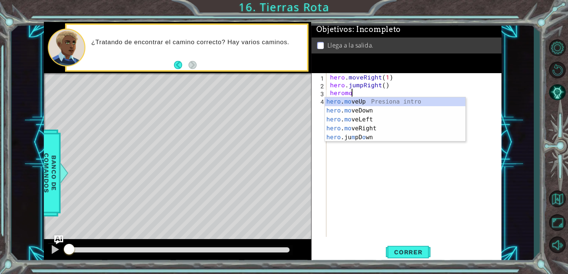
scroll to position [0, 1]
click at [383, 131] on div "hero . mo veUp Presiona intro hero . mo veDown Presiona intro hero . mo veLeft …" at bounding box center [395, 128] width 140 height 62
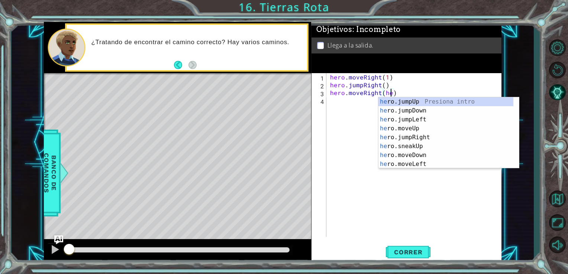
scroll to position [0, 4]
click at [425, 145] on div "hero .jumpUp Presiona intro hero .jumpDown Presiona intro hero .jumpLeft Presio…" at bounding box center [445, 141] width 135 height 89
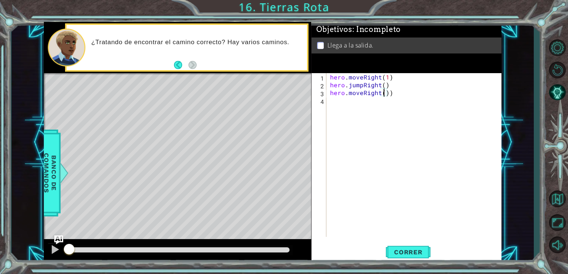
scroll to position [0, 3]
click at [392, 97] on div "hero.moveRight Presiona intro" at bounding box center [395, 110] width 140 height 27
click at [420, 95] on div "hero . moveRight ( 1 ) hero . jumpRight ( ) hero . moveRight ( 1 )))" at bounding box center [415, 162] width 175 height 179
type textarea "hero.moveRight(1)"
click at [398, 107] on div "hero . moveRight ( 1 ) hero . jumpRight ( ) hero . moveRight ( 1 )" at bounding box center [415, 162] width 175 height 179
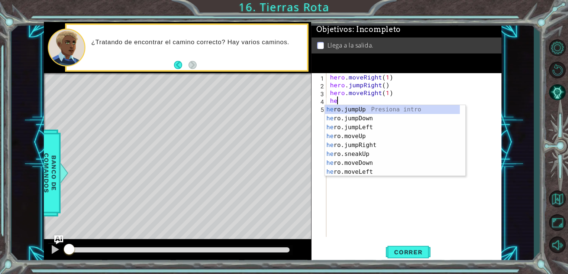
scroll to position [0, 0]
type textarea "hero"
click at [419, 110] on div "hero .jumpUp Presiona intro hero .jumpDown Presiona intro hero .jumpLeft Presio…" at bounding box center [392, 149] width 135 height 89
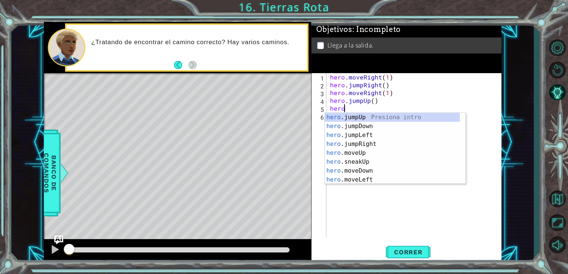
click at [378, 156] on div "hero .jumpUp Presiona intro hero .jumpDown Presiona intro hero .jumpLeft Presio…" at bounding box center [392, 157] width 135 height 89
type textarea "hero.moveUp(1)"
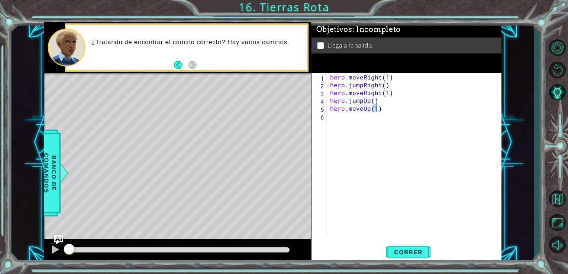
click at [404, 119] on div "hero . moveRight ( 1 ) hero . jumpRight ( ) hero . moveRight ( 1 ) hero . jumpU…" at bounding box center [415, 162] width 175 height 179
click at [413, 250] on span "Correr" at bounding box center [407, 252] width 43 height 7
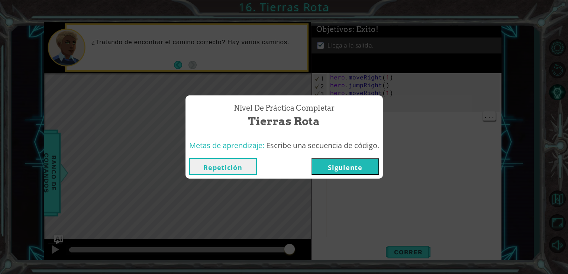
click at [360, 170] on button "Siguiente" at bounding box center [345, 166] width 68 height 17
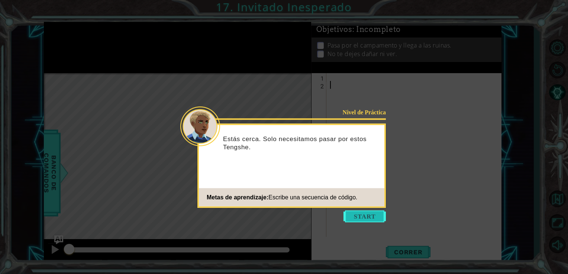
click at [369, 219] on button "Start" at bounding box center [364, 217] width 42 height 12
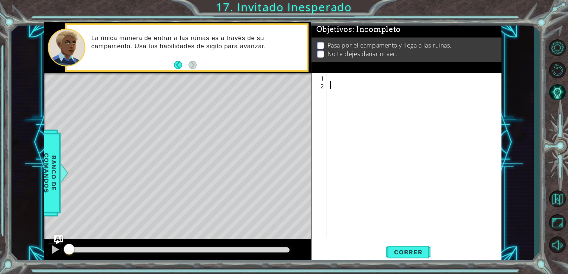
click at [377, 79] on div at bounding box center [415, 162] width 175 height 179
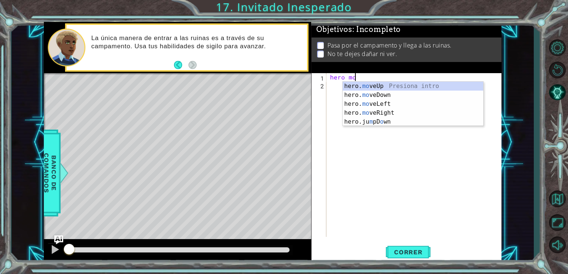
scroll to position [0, 1]
click at [430, 91] on div "hero. mo veUp Presiona intro hero. mo veDown Presiona intro hero. mo veLeft Pre…" at bounding box center [413, 113] width 140 height 62
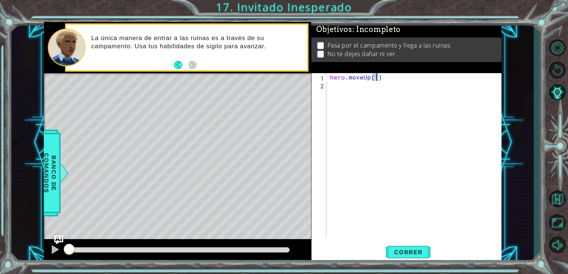
type textarea "hero.moveUp(1)"
click at [428, 95] on div "hero . moveUp ( 1 )" at bounding box center [415, 162] width 175 height 179
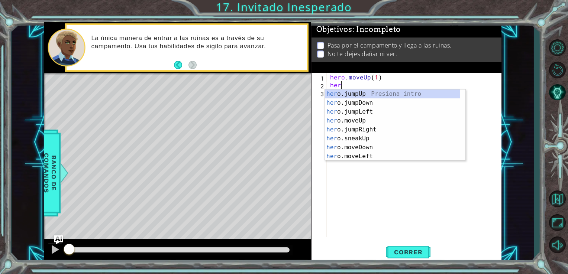
scroll to position [0, 0]
type textarea "hero"
click at [385, 123] on div "hero .jumpUp Presiona intro hero .jumpDown Presiona intro hero .jumpLeft Presio…" at bounding box center [392, 134] width 135 height 89
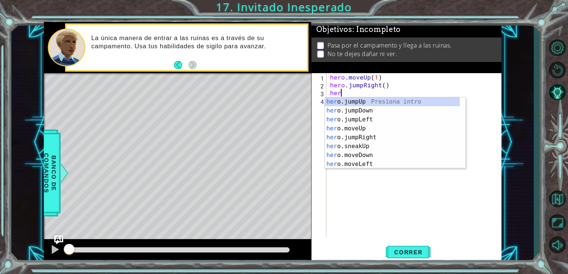
type textarea "hero"
click at [395, 113] on div "hero .jumpUp Presiona intro hero .jumpDown Presiona intro hero .jumpLeft Presio…" at bounding box center [392, 141] width 135 height 89
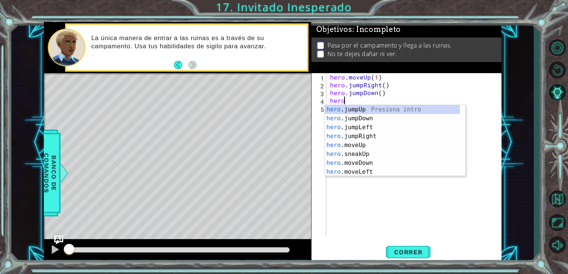
click at [372, 168] on div "hero .jumpUp Presiona intro hero .jumpDown Presiona intro hero .jumpLeft Presio…" at bounding box center [392, 149] width 135 height 89
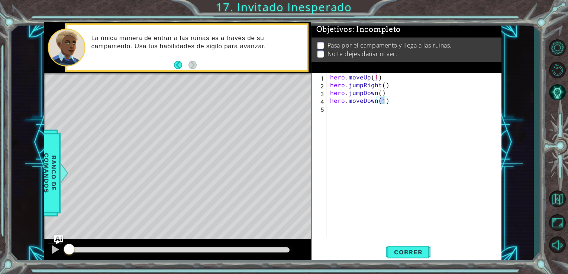
click at [409, 100] on div "hero . moveUp ( 1 ) hero . jumpRight ( ) hero . jumpDown ( ) hero . moveDown ( …" at bounding box center [415, 162] width 175 height 179
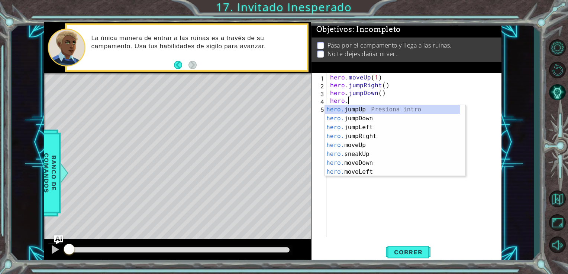
type textarea "h"
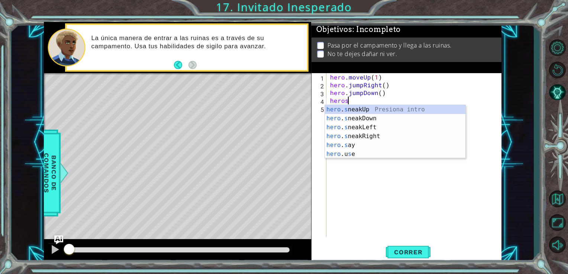
click at [382, 139] on div "hero . s neakUp Presiona intro hero . s neakDown Presiona intro hero . s neakLe…" at bounding box center [395, 140] width 140 height 71
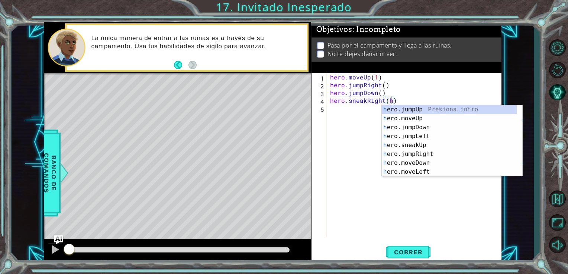
scroll to position [0, 4]
type textarea "hero.sneakRight()"
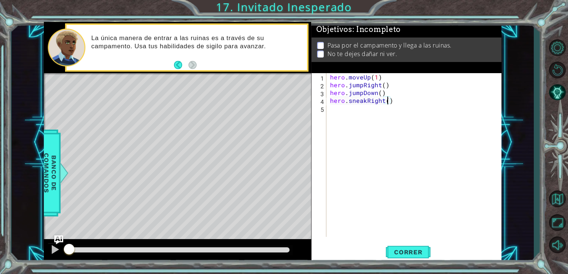
click at [368, 113] on div "hero . moveUp ( 1 ) hero . jumpRight ( ) hero . jumpDown ( ) hero . sneakRight …" at bounding box center [415, 162] width 175 height 179
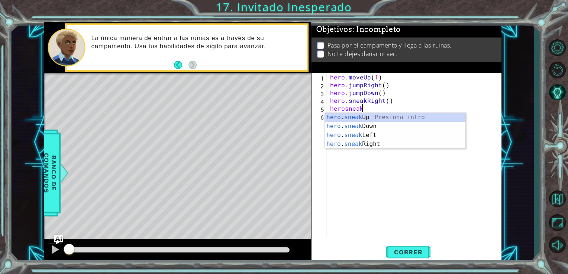
scroll to position [0, 1]
click at [402, 126] on div "hero . sneak Up Presiona intro hero . sneak Down Presiona intro hero . sneak Le…" at bounding box center [395, 140] width 140 height 54
type textarea "hero.sneakDown(1)"
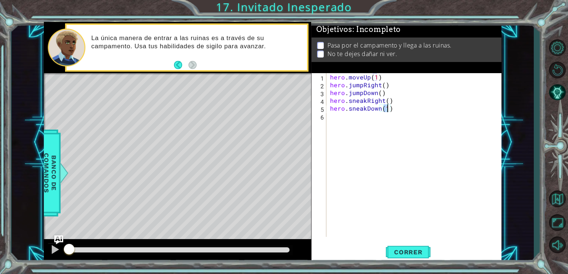
click at [396, 125] on div "hero . moveUp ( 1 ) hero . jumpRight ( ) hero . jumpDown ( ) hero . sneakRight …" at bounding box center [415, 162] width 175 height 179
type textarea "herosneakr}"
click at [366, 140] on div "hero . moveUp ( 1 ) hero . jumpRight ( ) hero . jumpDown ( ) hero . sneakRight …" at bounding box center [415, 162] width 175 height 179
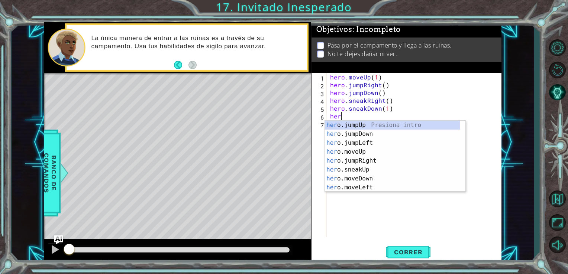
click at [363, 172] on div "her o.jumpUp Presiona intro her o.jumpDown Presiona intro her o.jumpLeft Presio…" at bounding box center [392, 165] width 135 height 89
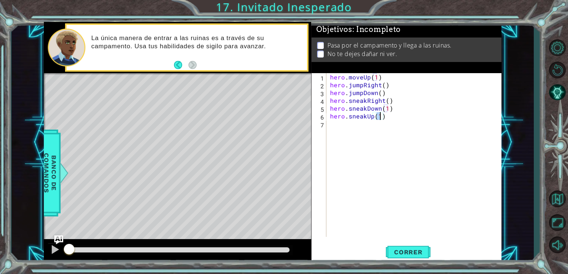
click at [375, 120] on div "hero . moveUp ( 1 ) hero . jumpRight ( ) hero . jumpDown ( ) hero . sneakRight …" at bounding box center [415, 162] width 175 height 179
click at [372, 117] on div "hero . moveUp ( 1 ) hero . jumpRight ( ) hero . jumpDown ( ) hero . sneakRight …" at bounding box center [415, 162] width 175 height 179
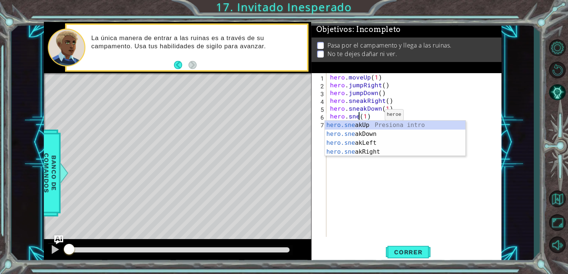
click at [385, 153] on div "hero.sne akUp Presiona intro hero.sne akDown Presiona intro hero.sne akLeft Pre…" at bounding box center [395, 148] width 140 height 54
type textarea "hero.sneakRight(1)(1)"
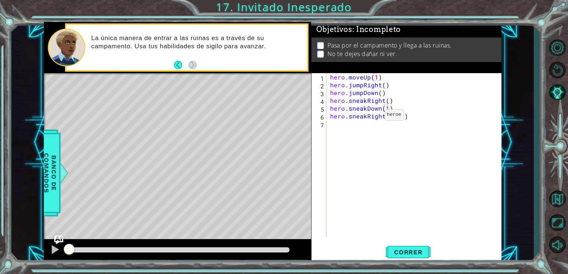
click at [395, 121] on div "hero . moveUp ( 1 ) hero . jumpRight ( ) hero . jumpDown ( ) hero . sneakRight …" at bounding box center [415, 162] width 175 height 179
click at [406, 117] on div "hero . moveUp ( 1 ) hero . jumpRight ( ) hero . jumpDown ( ) hero . sneakRight …" at bounding box center [415, 162] width 175 height 179
type textarea "hero.sneakRight(2"
type textarea "hero.sneakRight(2)"
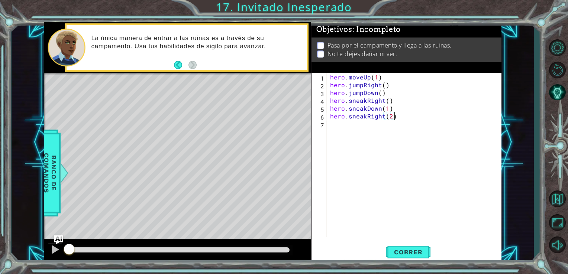
click at [354, 132] on div "hero . moveUp ( 1 ) hero . jumpRight ( ) hero . jumpDown ( ) hero . sneakRight …" at bounding box center [415, 162] width 175 height 179
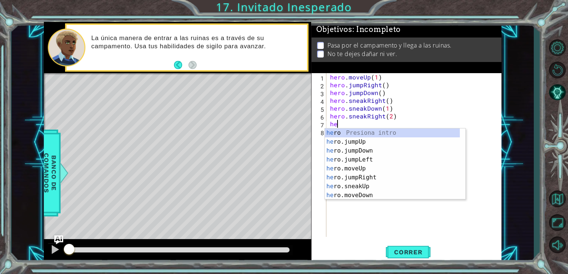
click at [380, 189] on div "he ro Presiona intro he ro.jumpUp Presiona intro he ro.jumpDown Presiona intro …" at bounding box center [392, 173] width 135 height 89
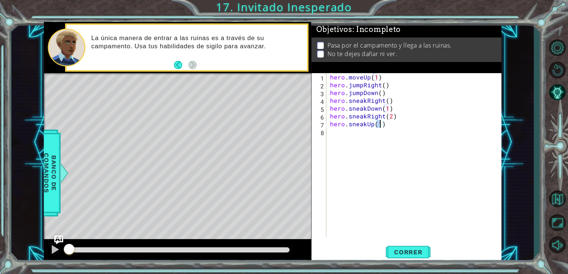
type textarea "hero.sneakUp(1)"
click at [422, 253] on span "Correr" at bounding box center [407, 252] width 43 height 7
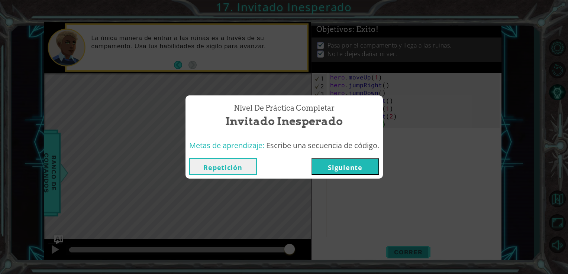
click at [364, 172] on button "Siguiente" at bounding box center [345, 166] width 68 height 17
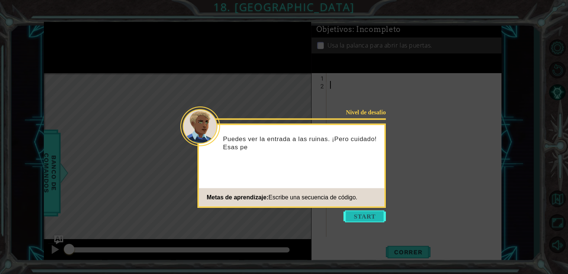
click at [369, 218] on button "Start" at bounding box center [364, 217] width 42 height 12
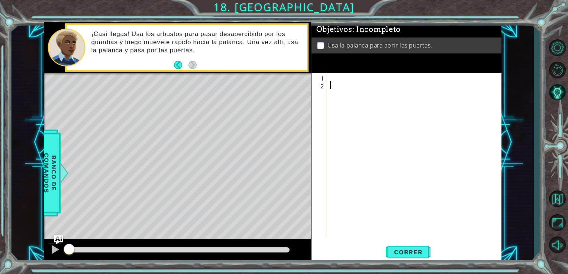
click at [332, 67] on div "Objetivos : Incompleto Usa la palanca para abrir las puertas." at bounding box center [406, 47] width 190 height 51
click at [340, 81] on div at bounding box center [415, 162] width 175 height 179
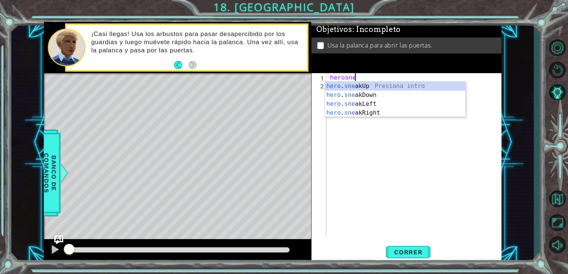
scroll to position [0, 1]
click at [380, 111] on div "hero . sne akUp Presiona intro hero . sne akDown Presiona intro hero . sne akLe…" at bounding box center [395, 109] width 140 height 54
type textarea "hero.sneakRight(1)"
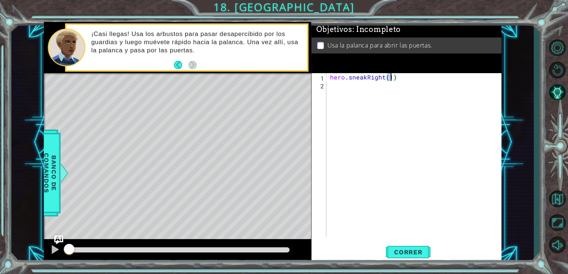
click at [380, 96] on div "hero . sneakRight ( 1 )" at bounding box center [415, 162] width 175 height 179
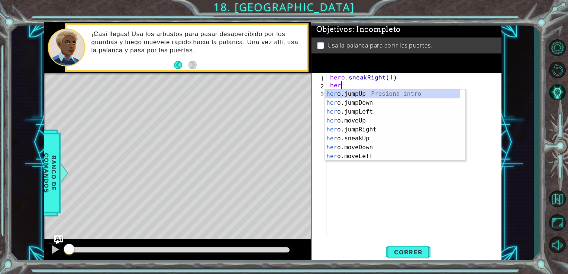
scroll to position [0, 0]
click at [387, 136] on div "hero .jumpUp Presiona intro hero .jumpDown Presiona intro hero .jumpLeft Presio…" at bounding box center [392, 134] width 135 height 89
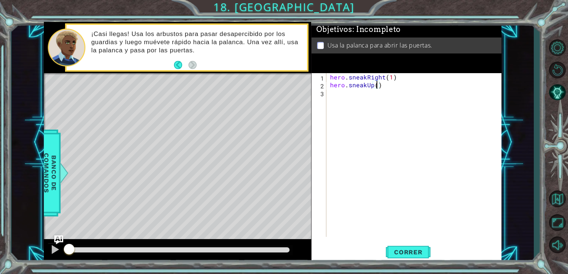
type textarea "hero.sneakUp(2)"
click at [371, 95] on div "hero . sneakRight ( 1 ) hero . sneakUp ( 2 )" at bounding box center [415, 162] width 175 height 179
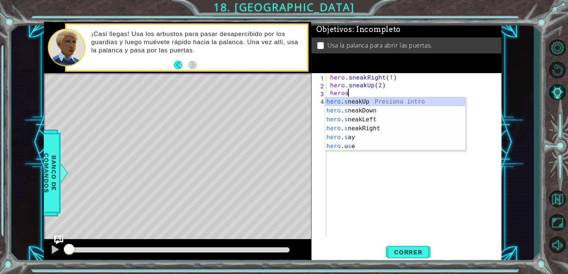
scroll to position [0, 1]
click at [388, 128] on div "hero . sn eakUp Presiona intro hero . sn eakDown Presiona intro hero . sn eakLe…" at bounding box center [395, 124] width 140 height 54
type textarea "hero.sneakRight(1)"
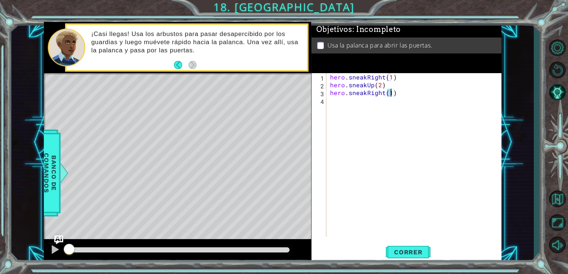
click at [389, 110] on div "hero . sneakRight ( 1 ) hero . sneakUp ( 2 ) hero . sneakRight ( 1 )" at bounding box center [415, 162] width 175 height 179
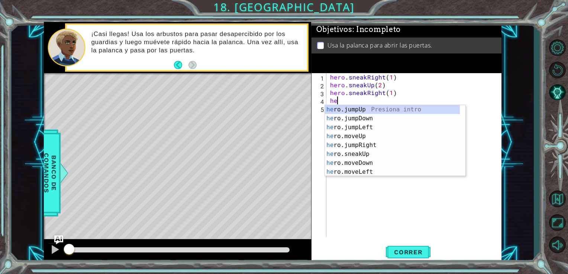
click at [377, 156] on div "he ro.jumpUp Presiona intro he ro.jumpDown Presiona intro he ro.jumpLeft Presio…" at bounding box center [392, 149] width 135 height 89
type textarea "hero.sneakUp(1)"
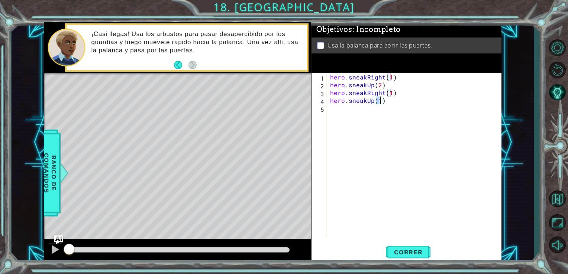
click at [369, 120] on div "hero . sneakRight ( 1 ) hero . sneakUp ( 2 ) hero . sneakRight ( 1 ) hero . sne…" at bounding box center [415, 162] width 175 height 179
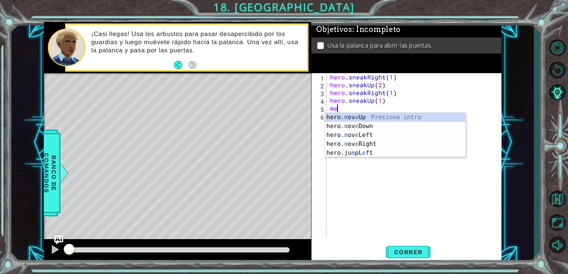
type textarea "m"
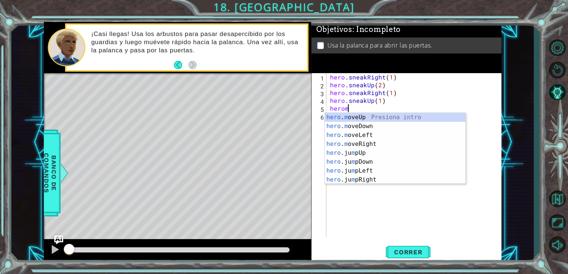
scroll to position [0, 1]
click at [389, 146] on div "hero . mo veUp Presiona intro hero . mo veDown Presiona intro hero . mo veLeft …" at bounding box center [395, 144] width 140 height 62
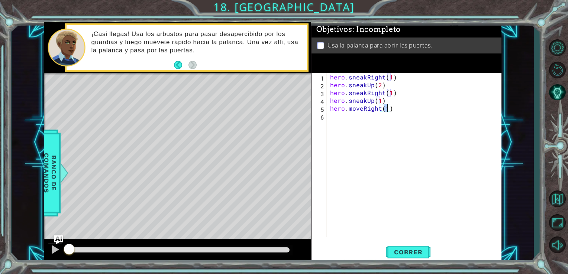
type textarea "hero.moveRight(2)"
click at [423, 135] on div "hero . sneakRight ( 1 ) hero . sneakUp ( 2 ) hero . sneakRight ( 1 ) hero . sne…" at bounding box center [415, 162] width 175 height 179
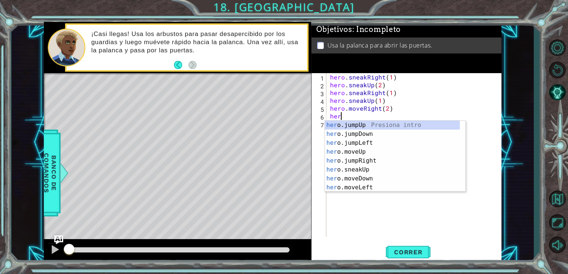
scroll to position [0, 0]
click at [381, 180] on div "hero .jumpUp Presiona intro hero .jumpDown Presiona intro hero .jumpLeft Presio…" at bounding box center [392, 165] width 135 height 89
type textarea "hero.moveDown(1)"
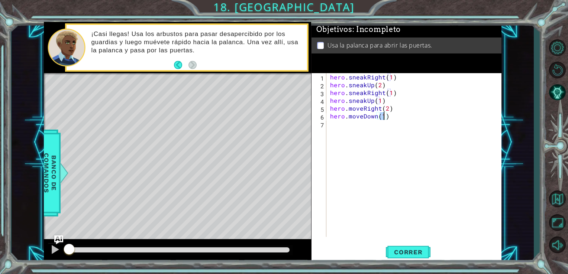
click at [403, 143] on div "hero . sneakRight ( 1 ) hero . sneakUp ( 2 ) hero . sneakRight ( 1 ) hero . sne…" at bounding box center [415, 162] width 175 height 179
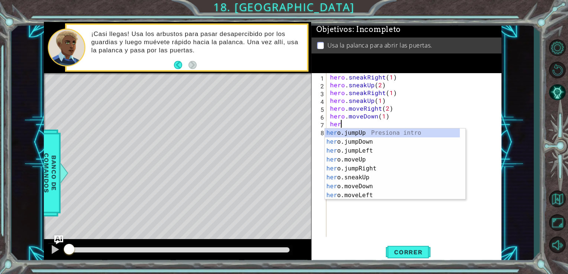
type textarea "hero"
click at [392, 143] on div "hero .jumpUp Presiona intro hero .jumpDown Presiona intro hero .jumpLeft Presio…" at bounding box center [392, 173] width 135 height 89
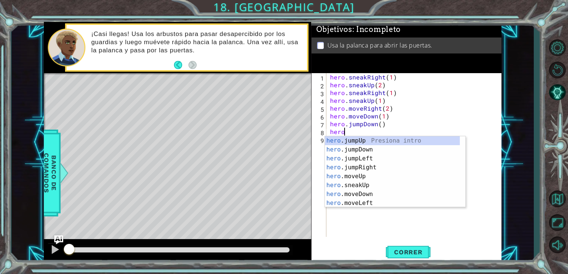
click at [379, 179] on div "hero .jumpUp Presiona intro hero .jumpDown Presiona intro hero .jumpLeft Presio…" at bounding box center [392, 180] width 135 height 89
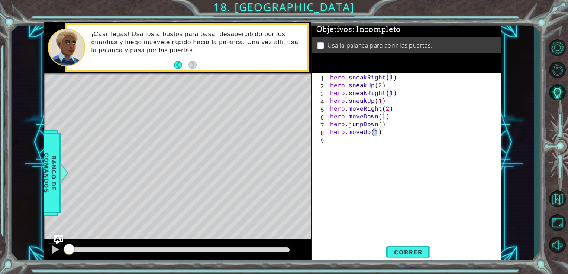
click at [363, 133] on div "hero . sneakRight ( 1 ) hero . sneakUp ( 2 ) hero . sneakRight ( 1 ) hero . sne…" at bounding box center [415, 162] width 175 height 179
click at [370, 132] on div "hero . sneakRight ( 1 ) hero . sneakUp ( 2 ) hero . sneakRight ( 1 ) hero . sne…" at bounding box center [415, 162] width 175 height 179
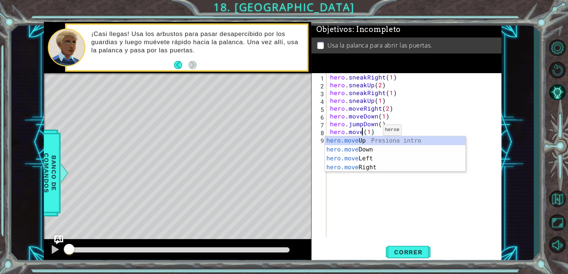
click at [376, 170] on div "hero.move Up Presiona intro hero.move Down Presiona intro hero.move Left Presio…" at bounding box center [395, 163] width 140 height 54
type textarea "hero.moveRight(1)(1)"
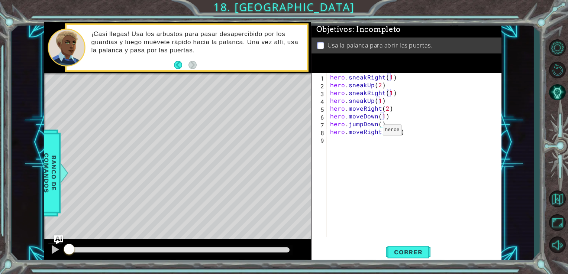
click at [398, 161] on div "hero . sneakRight ( 1 ) hero . sneakUp ( 2 ) hero . sneakRight ( 1 ) hero . sne…" at bounding box center [415, 162] width 175 height 179
click at [409, 135] on div "hero . sneakRight ( 1 ) hero . sneakUp ( 2 ) hero . sneakRight ( 1 ) hero . sne…" at bounding box center [415, 162] width 175 height 179
type textarea "hero.moveRight(1)"
click at [395, 153] on div "hero . sneakRight ( 1 ) hero . sneakUp ( 2 ) hero . sneakRight ( 1 ) hero . sne…" at bounding box center [415, 162] width 175 height 179
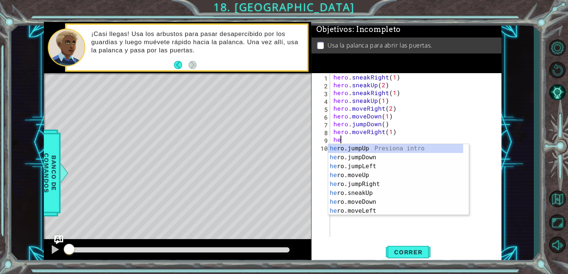
type textarea "hero"
click at [443, 149] on div "hero .jumpUp Presiona intro hero .jumpDown Presiona intro hero .jumpLeft Presio…" at bounding box center [395, 188] width 135 height 89
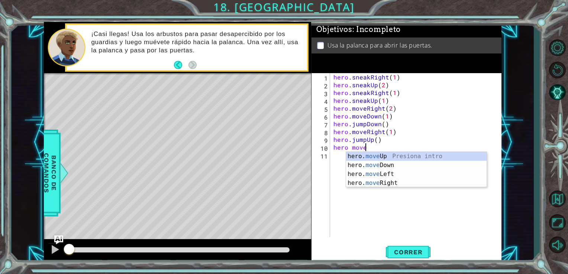
scroll to position [0, 1]
click at [410, 161] on div "hero. move Up Presiona intro hero. move Down Presiona intro hero. move Left Pre…" at bounding box center [416, 179] width 140 height 54
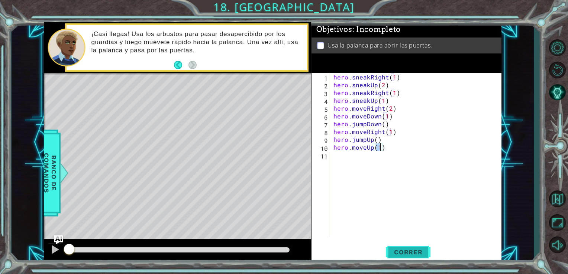
click at [414, 252] on span "Correr" at bounding box center [407, 252] width 43 height 7
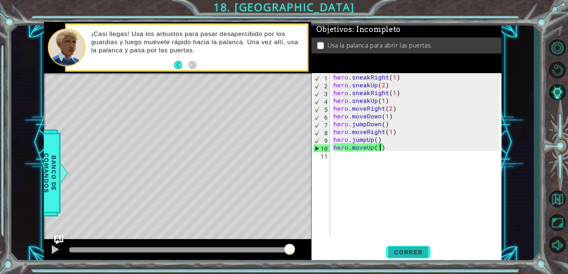
click at [412, 256] on span "Correr" at bounding box center [407, 252] width 43 height 7
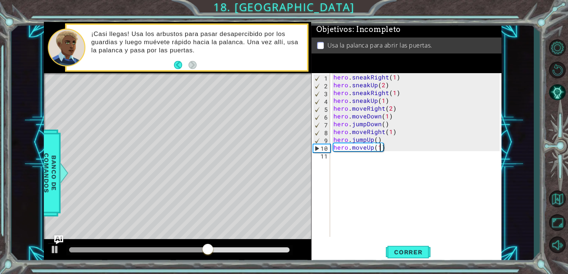
click at [389, 132] on div "hero . sneakRight ( 1 ) hero . sneakUp ( 2 ) hero . sneakRight ( 1 ) hero . sne…" at bounding box center [418, 162] width 172 height 179
type textarea "hero.moveRight(2)"
click at [411, 253] on span "Correr" at bounding box center [407, 252] width 43 height 7
click at [400, 174] on div "hero . sneakRight ( 1 ) hero . sneakUp ( 2 ) hero . sneakRight ( 1 ) hero . sne…" at bounding box center [418, 162] width 172 height 179
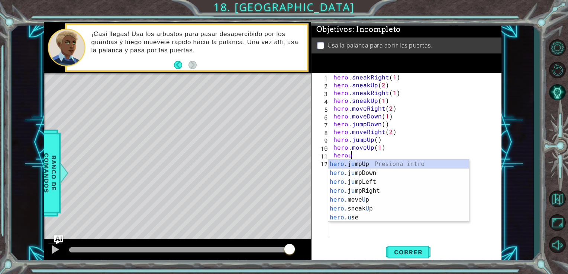
scroll to position [0, 1]
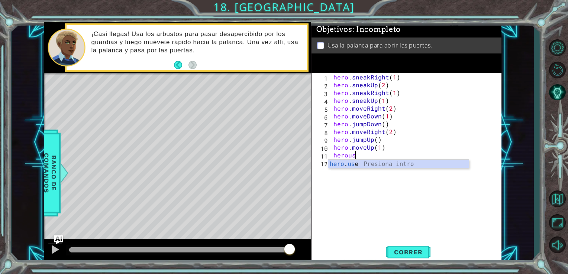
click at [385, 166] on div "hero . us e Presiona intro" at bounding box center [398, 173] width 140 height 27
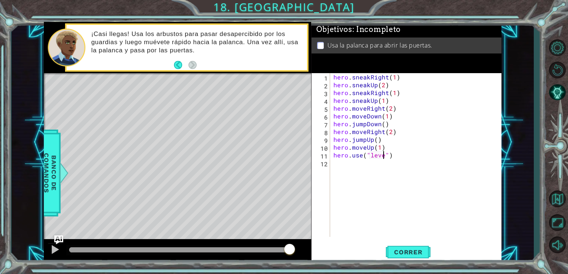
scroll to position [0, 3]
type textarea "hero.use("lever")"
click at [404, 253] on span "Correr" at bounding box center [407, 252] width 43 height 7
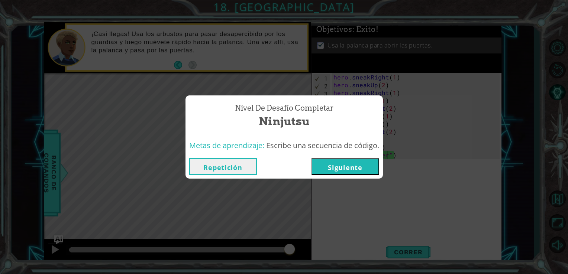
click at [352, 165] on button "Siguiente" at bounding box center [345, 166] width 68 height 17
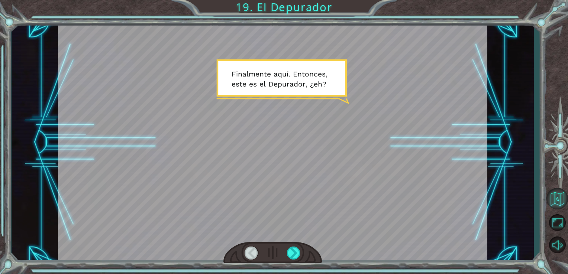
click at [553, 200] on button "Volver al Mapa" at bounding box center [557, 199] width 22 height 22
